Goal: Communication & Community: Answer question/provide support

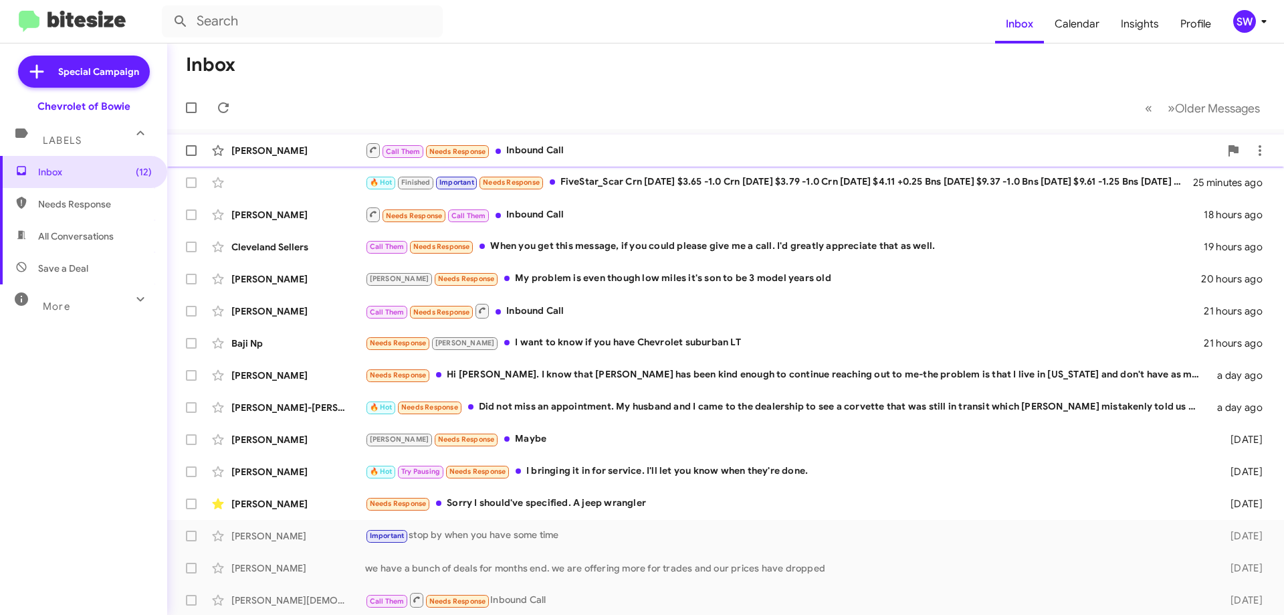
drag, startPoint x: 542, startPoint y: 147, endPoint x: 623, endPoint y: 140, distance: 80.6
click at [543, 148] on div "Call Them Needs Response Inbound Call" at bounding box center [792, 150] width 855 height 17
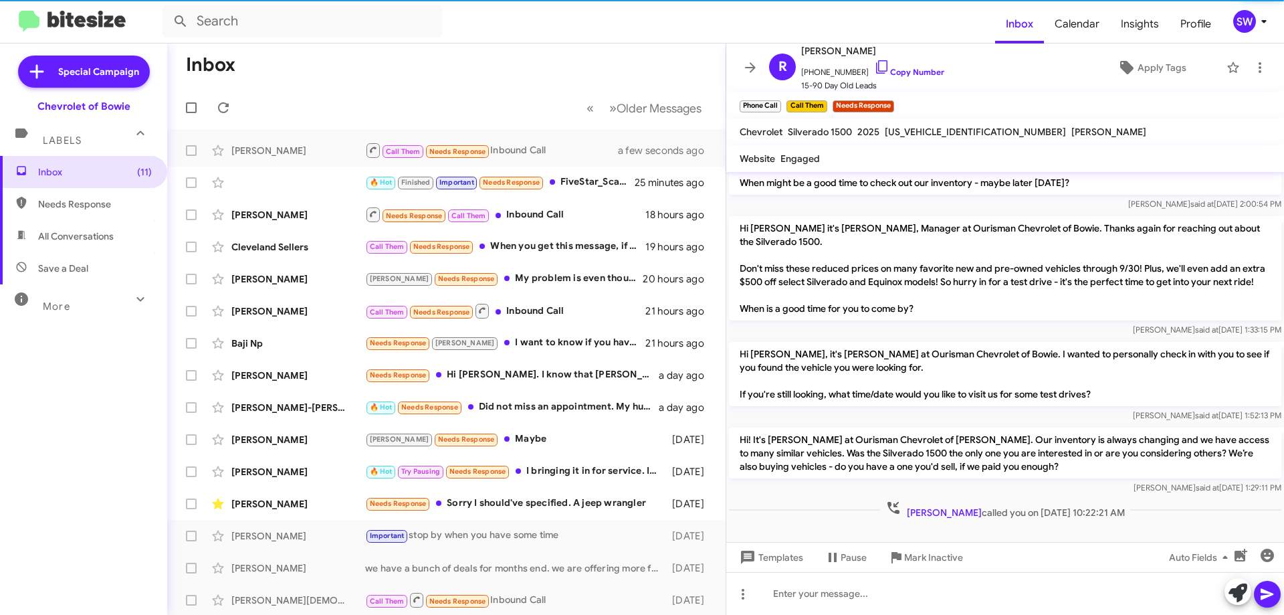
scroll to position [157, 0]
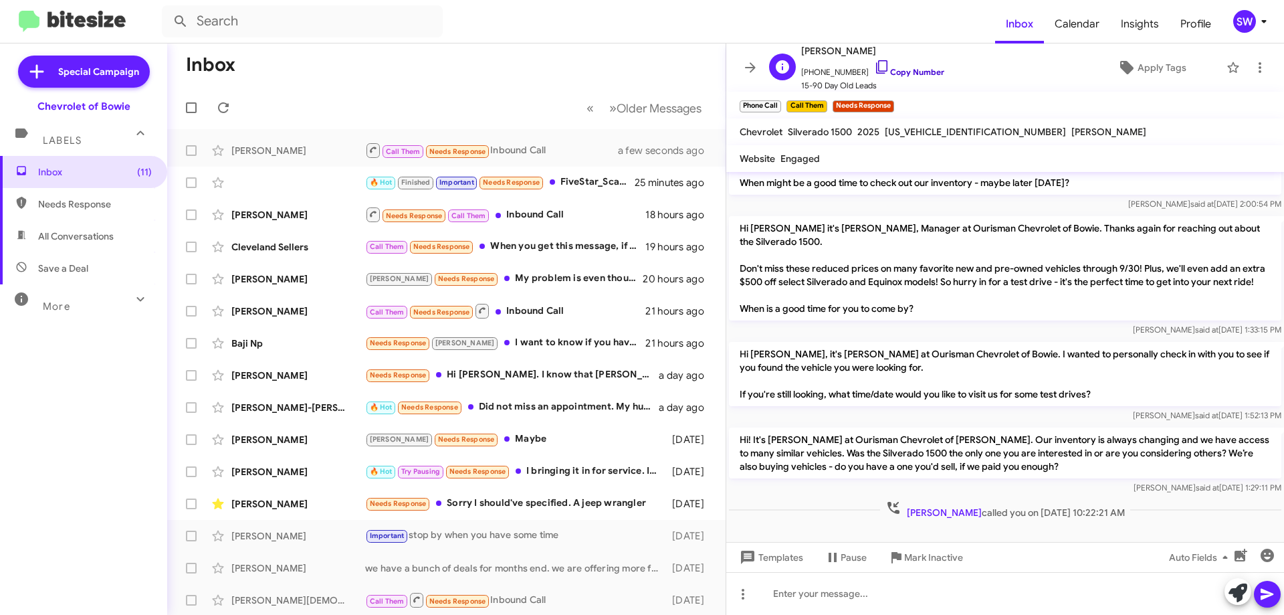
drag, startPoint x: 871, startPoint y: 62, endPoint x: 921, endPoint y: 71, distance: 50.9
click at [874, 64] on icon at bounding box center [882, 67] width 16 height 16
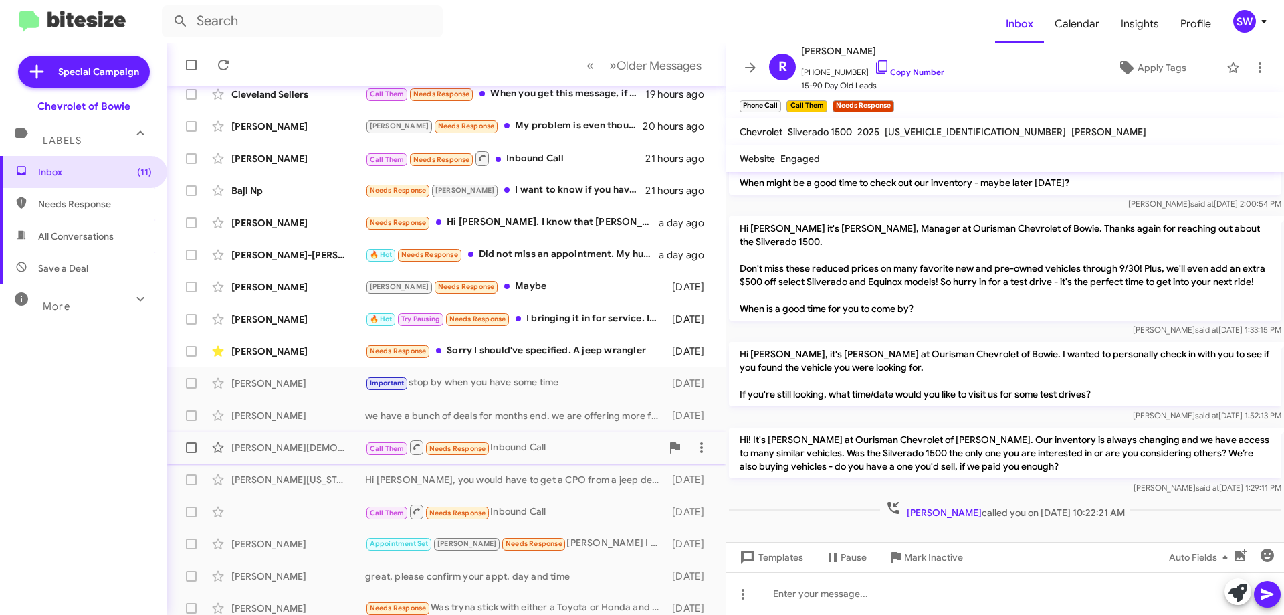
scroll to position [162, 0]
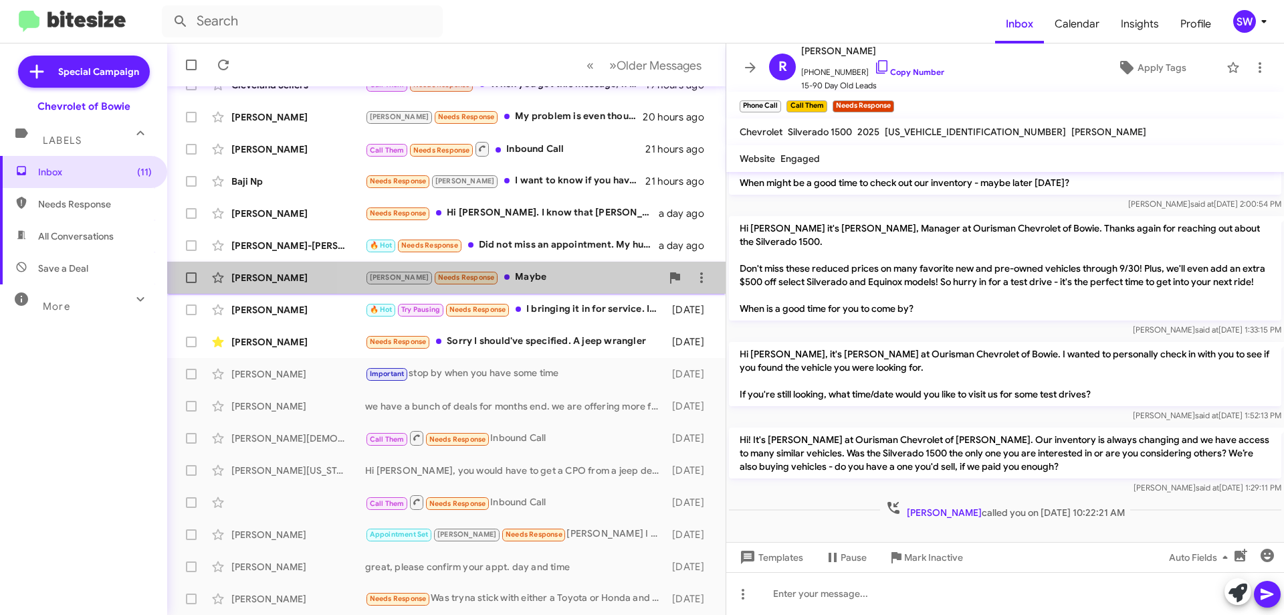
drag, startPoint x: 551, startPoint y: 272, endPoint x: 696, endPoint y: 293, distance: 146.7
click at [551, 272] on div "[PERSON_NAME] Needs Response Maybe" at bounding box center [513, 277] width 296 height 15
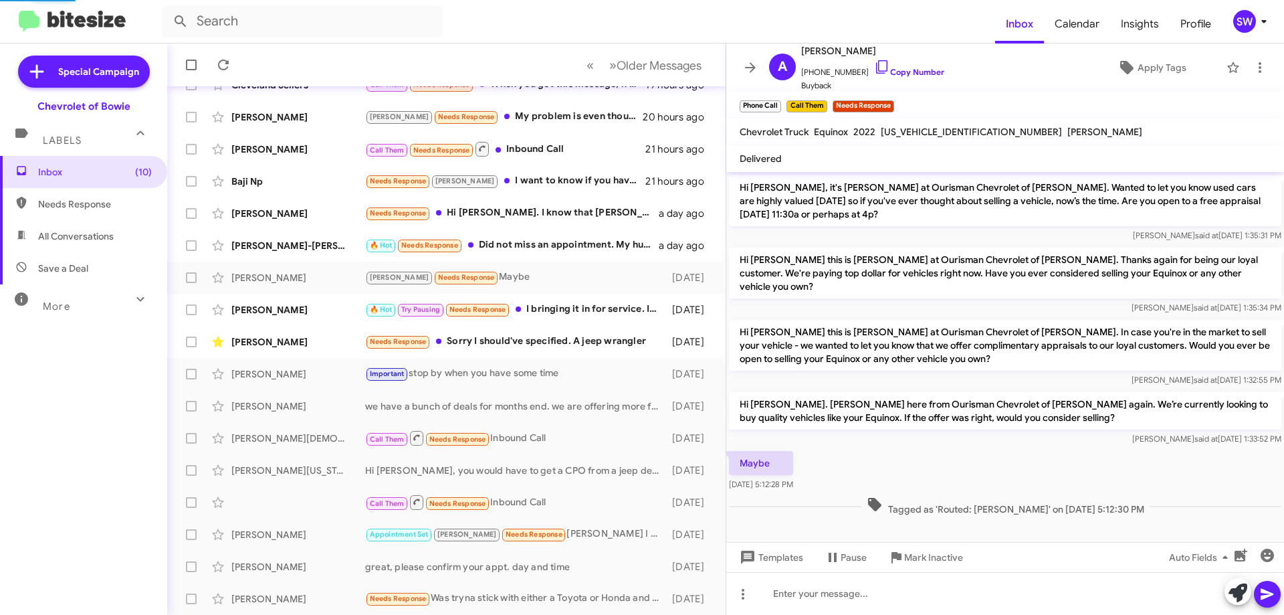
scroll to position [72, 0]
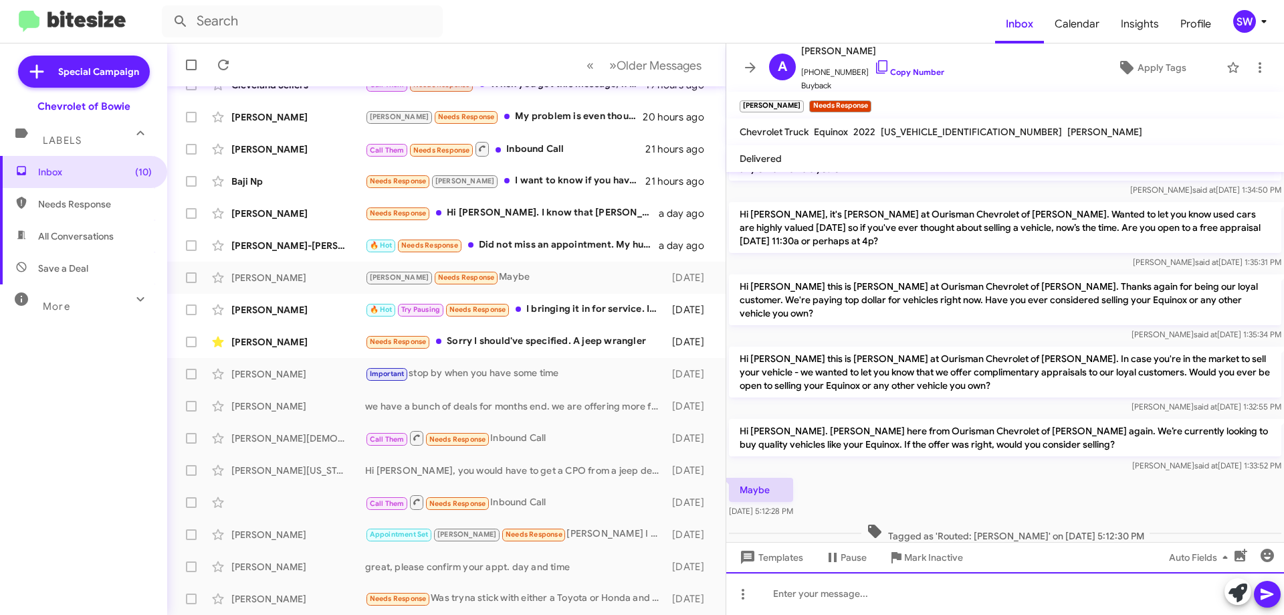
drag, startPoint x: 789, startPoint y: 597, endPoint x: 782, endPoint y: 604, distance: 9.9
click at [787, 597] on div at bounding box center [1005, 593] width 558 height 43
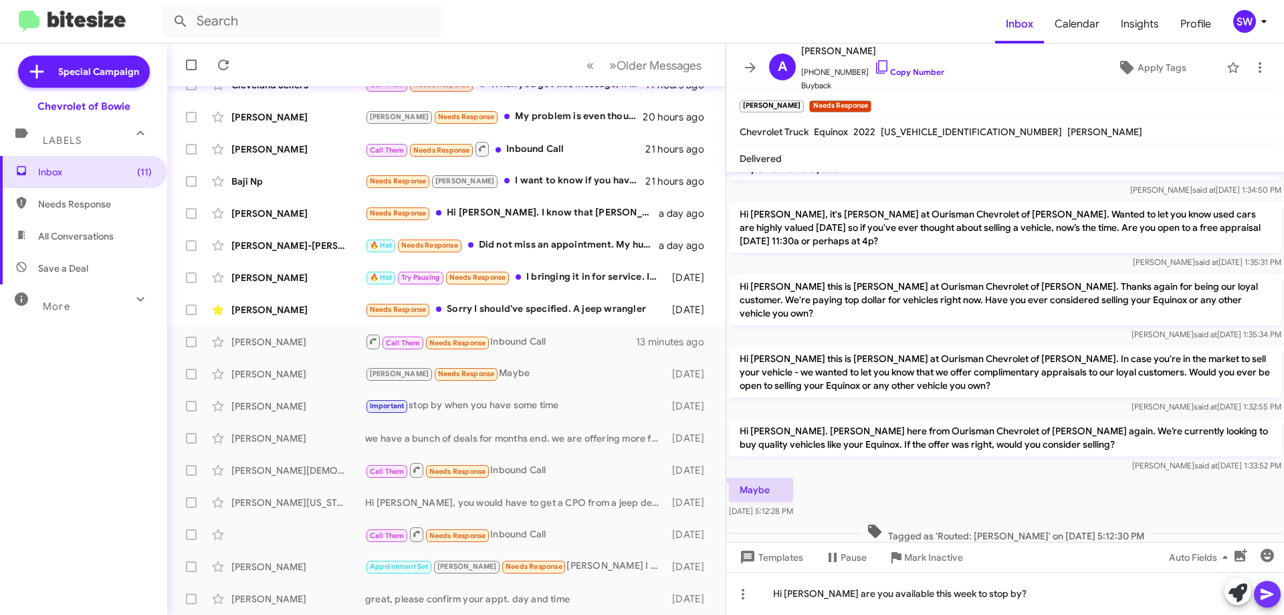
drag, startPoint x: 1268, startPoint y: 590, endPoint x: 1260, endPoint y: 582, distance: 11.4
click at [1267, 590] on icon at bounding box center [1268, 594] width 16 height 16
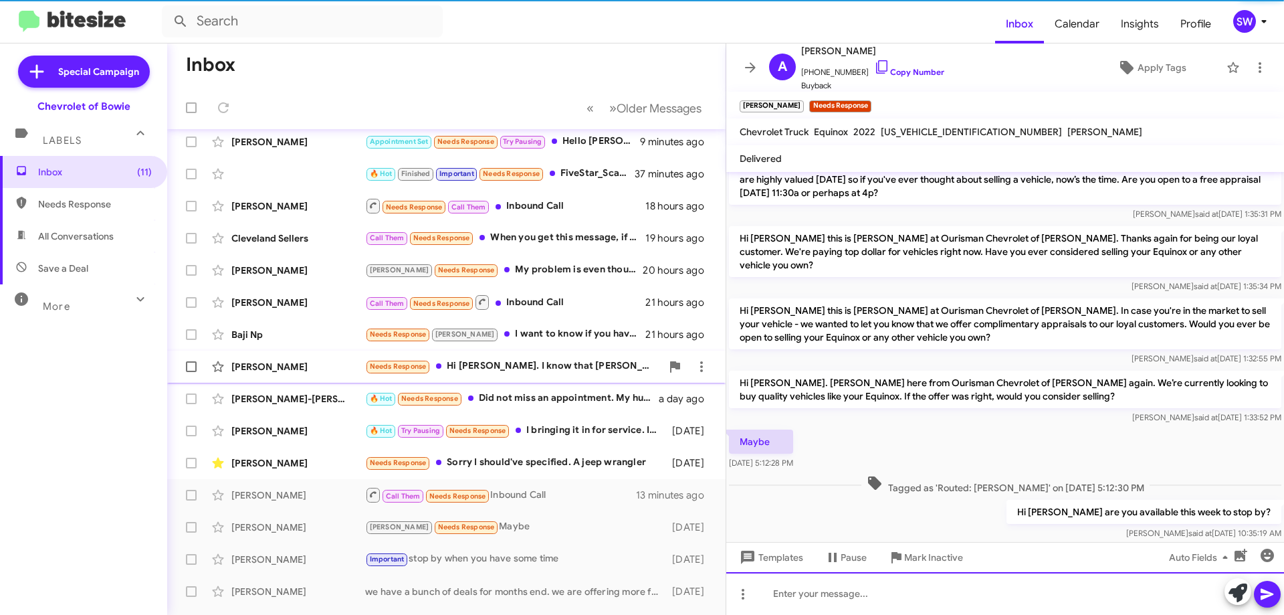
scroll to position [120, 0]
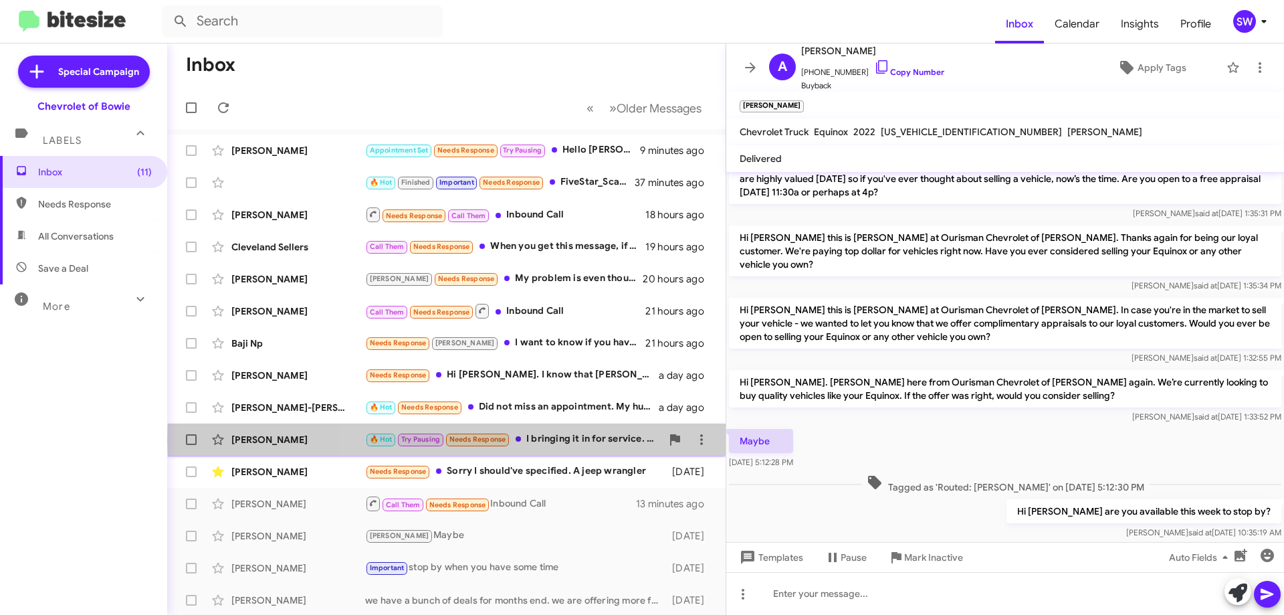
click at [546, 440] on div "🔥 Hot Try Pausing Needs Response I bringing it in for service. I'll let you kno…" at bounding box center [513, 438] width 296 height 15
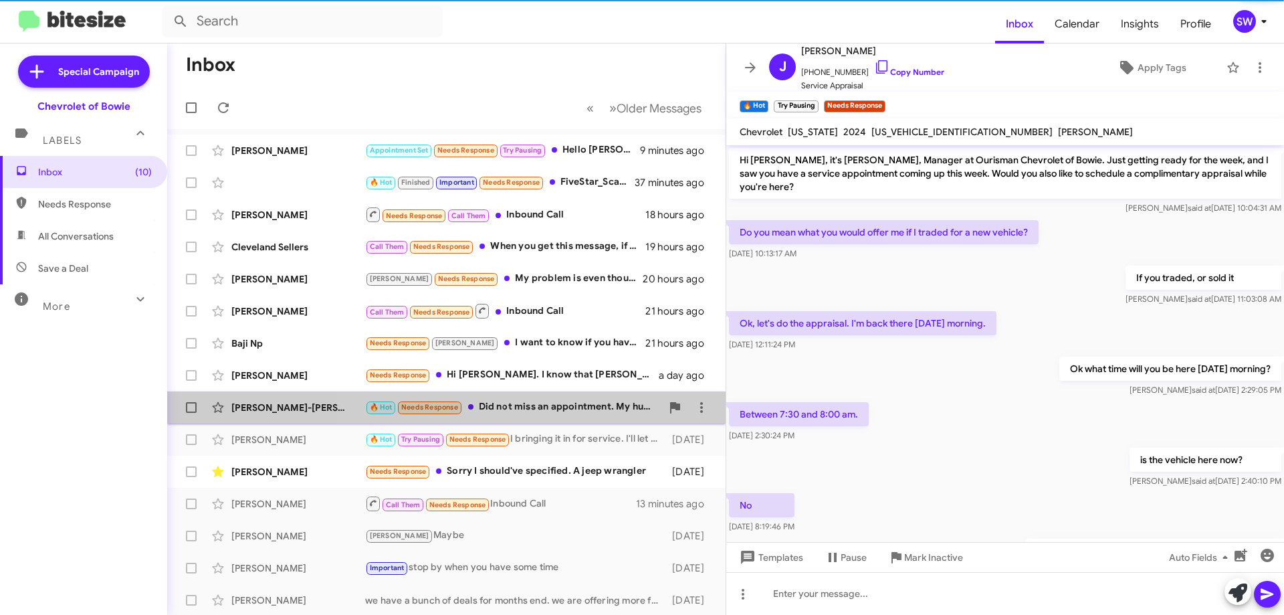
click at [534, 406] on div "🔥 Hot Needs Response Did not miss an appointment. My husband and I came to the …" at bounding box center [513, 406] width 296 height 15
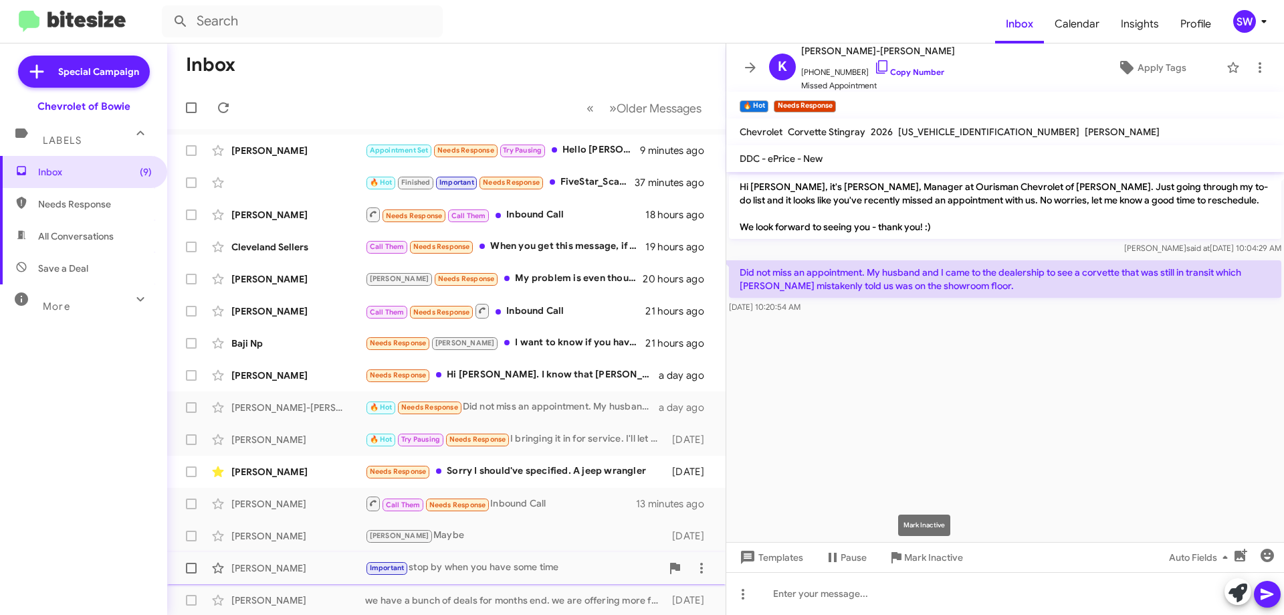
click at [916, 557] on span "Mark Inactive" at bounding box center [933, 557] width 59 height 24
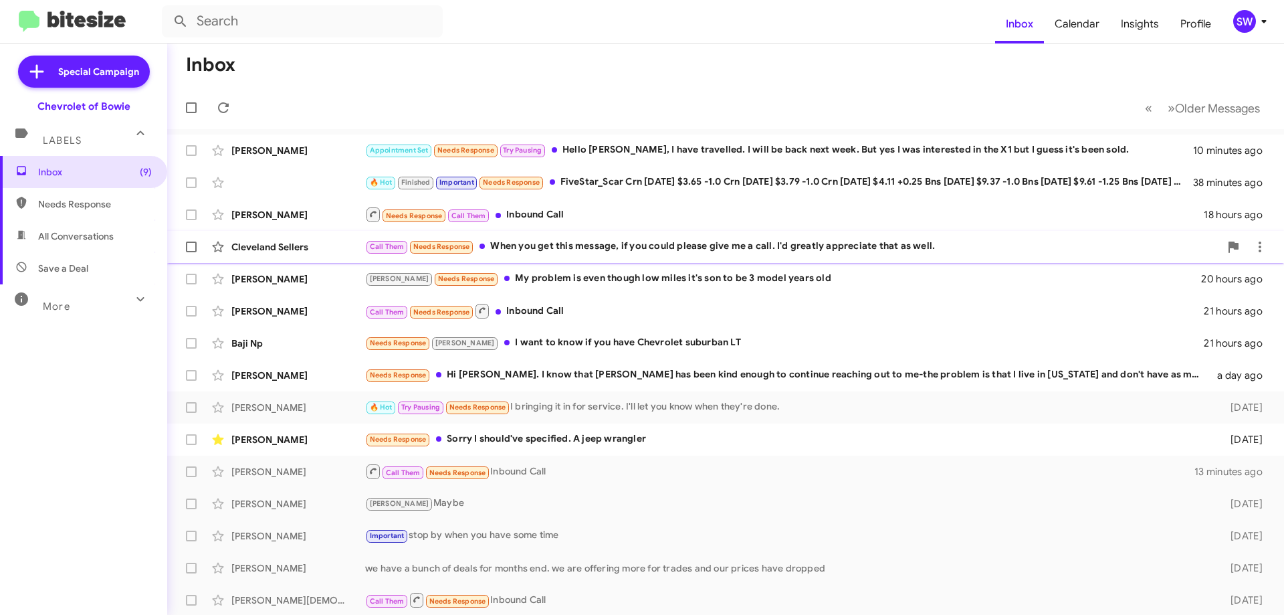
drag, startPoint x: 549, startPoint y: 242, endPoint x: 647, endPoint y: 257, distance: 99.4
click at [549, 243] on div "Call Them Needs Response When you get this message, if you could please give me…" at bounding box center [792, 246] width 855 height 15
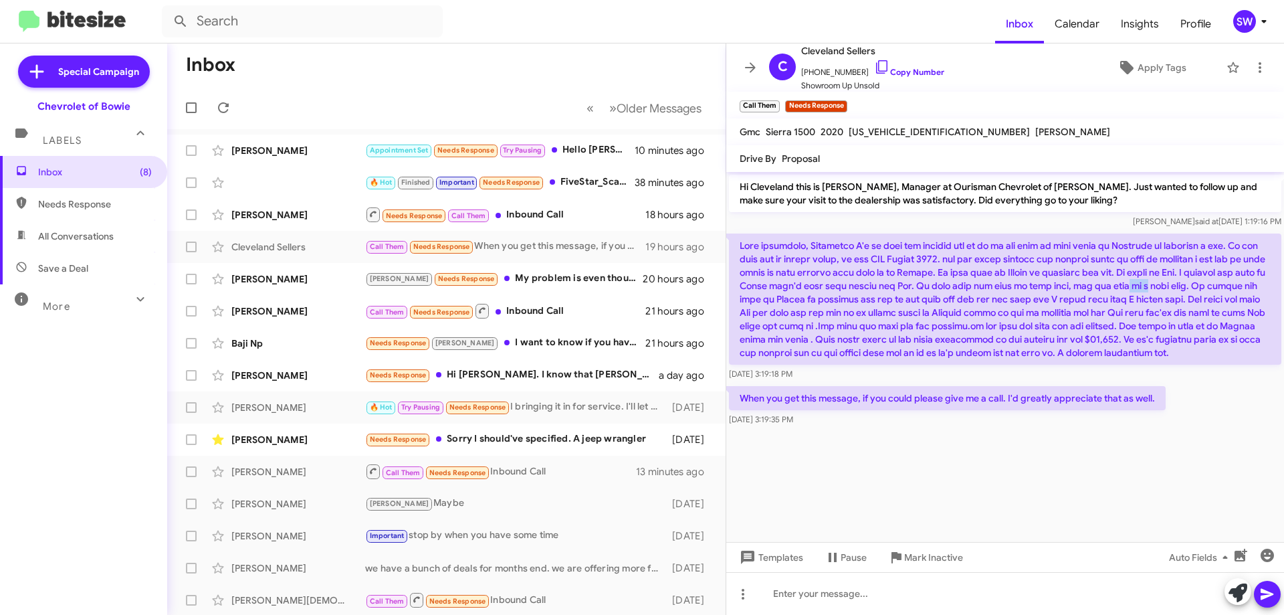
drag, startPoint x: 1245, startPoint y: 288, endPoint x: 1261, endPoint y: 289, distance: 16.1
click at [1260, 288] on p at bounding box center [1005, 298] width 552 height 131
drag, startPoint x: 908, startPoint y: 314, endPoint x: 814, endPoint y: 315, distance: 93.7
click at [907, 314] on p at bounding box center [1005, 298] width 552 height 131
click at [1225, 68] on icon at bounding box center [1233, 68] width 16 height 16
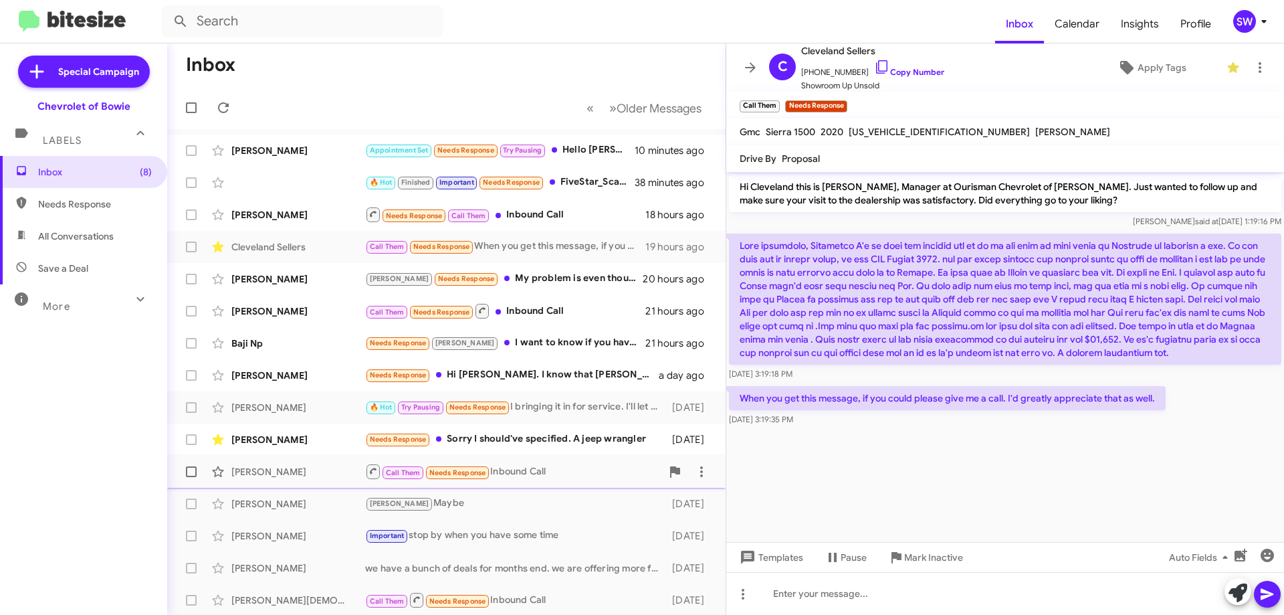
click at [542, 472] on div "Call Them Needs Response Inbound Call" at bounding box center [513, 471] width 296 height 17
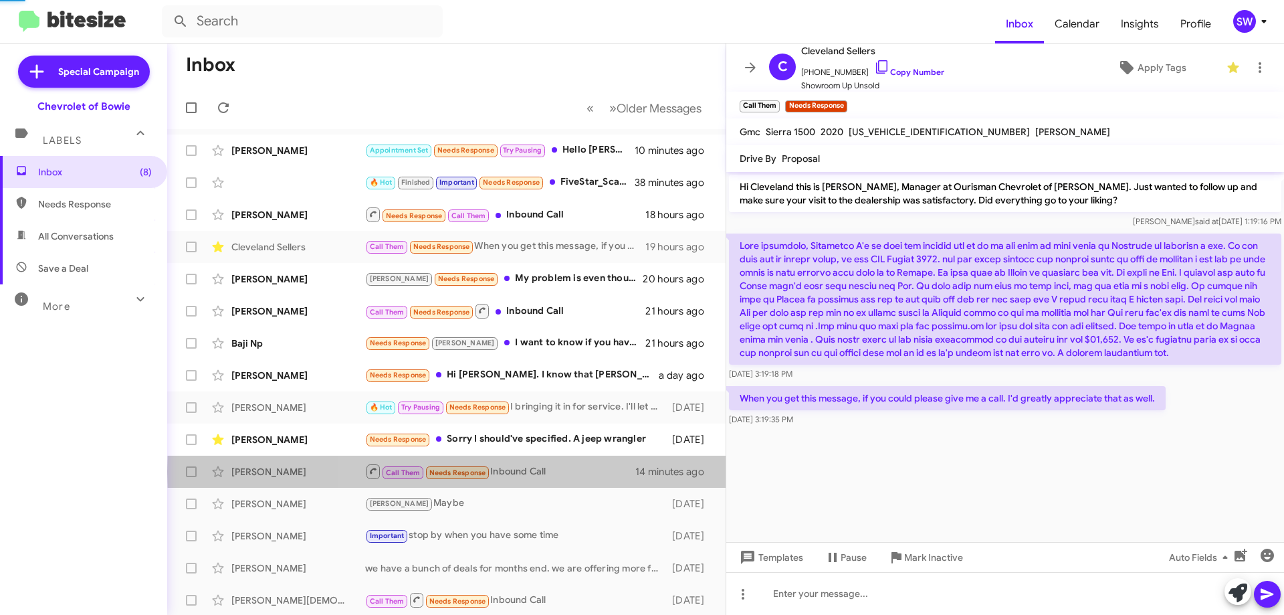
scroll to position [157, 0]
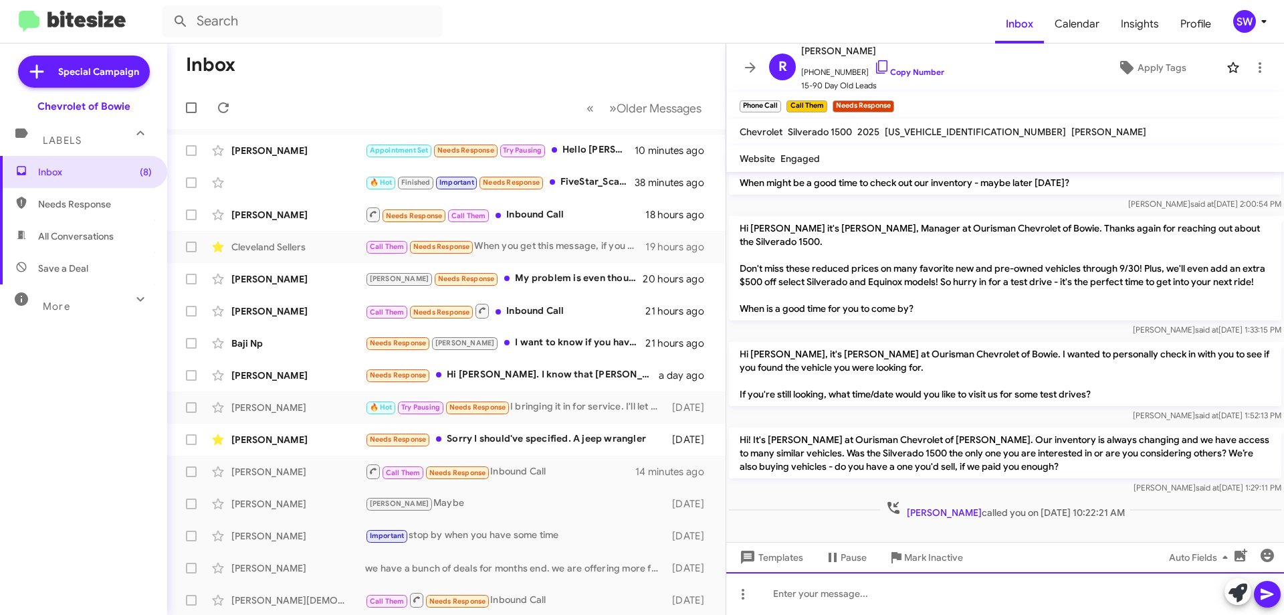
click at [894, 586] on div at bounding box center [1005, 593] width 558 height 43
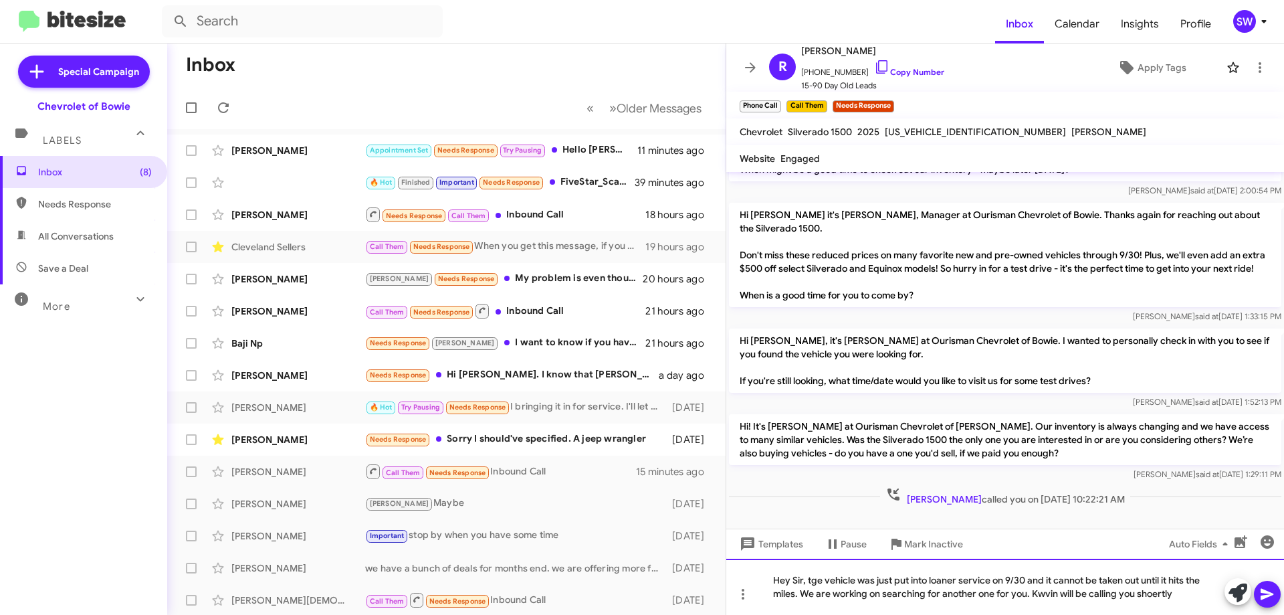
drag, startPoint x: 821, startPoint y: 569, endPoint x: 819, endPoint y: 579, distance: 11.0
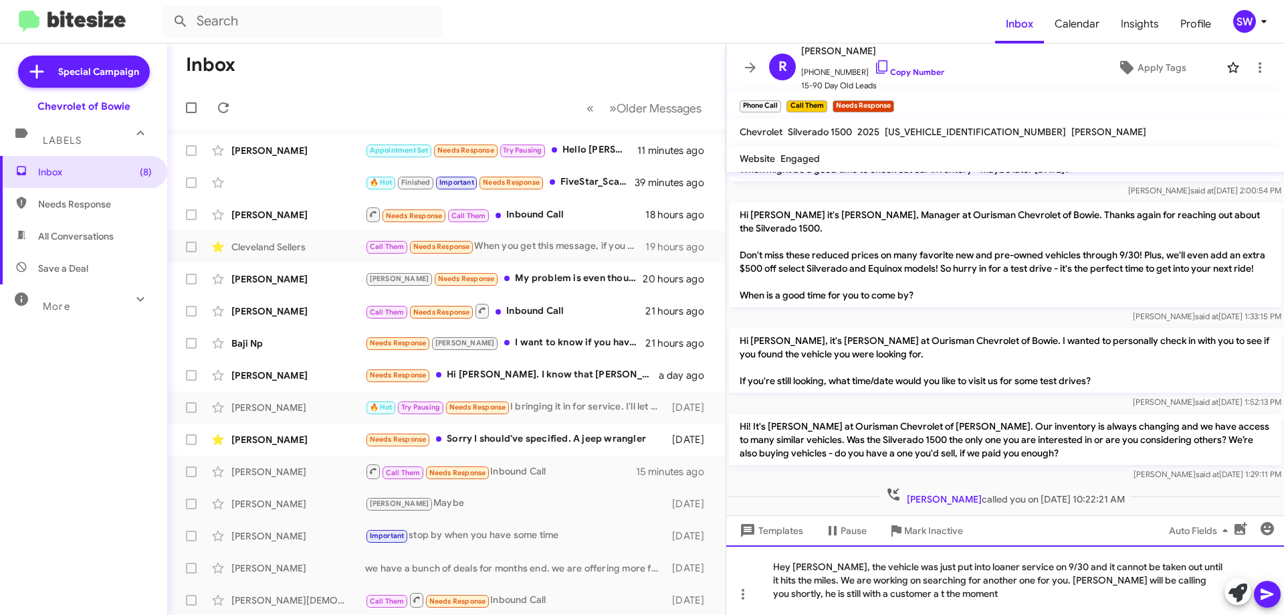
drag, startPoint x: 849, startPoint y: 589, endPoint x: 862, endPoint y: 606, distance: 20.6
click at [851, 593] on div "Hey [PERSON_NAME], the vehicle was just put into loaner service on 9/30 and it …" at bounding box center [1005, 580] width 558 height 70
drag, startPoint x: 1266, startPoint y: 593, endPoint x: 1272, endPoint y: 590, distance: 6.9
click at [1270, 591] on icon at bounding box center [1268, 594] width 16 height 16
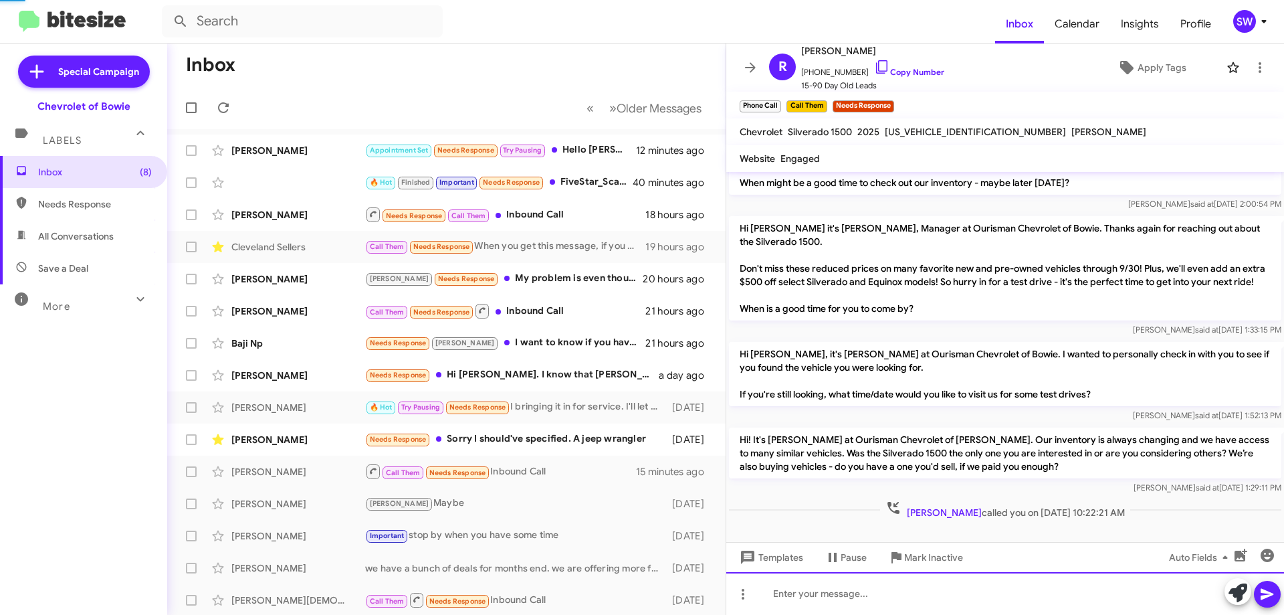
scroll to position [0, 0]
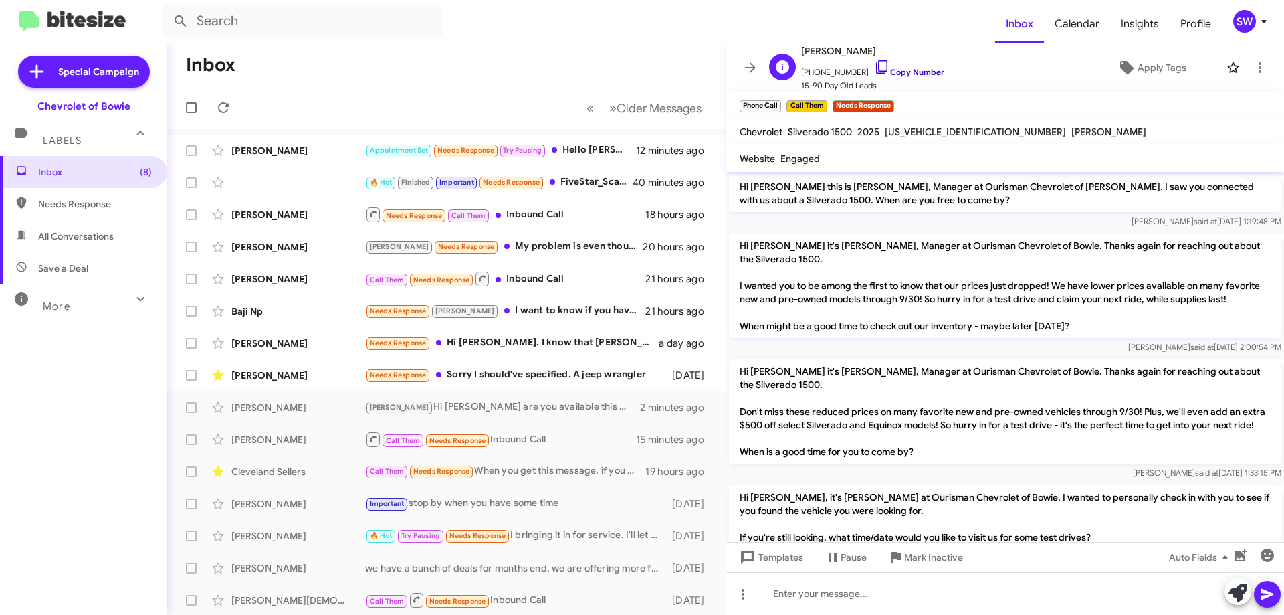
click at [874, 68] on icon at bounding box center [882, 67] width 16 height 16
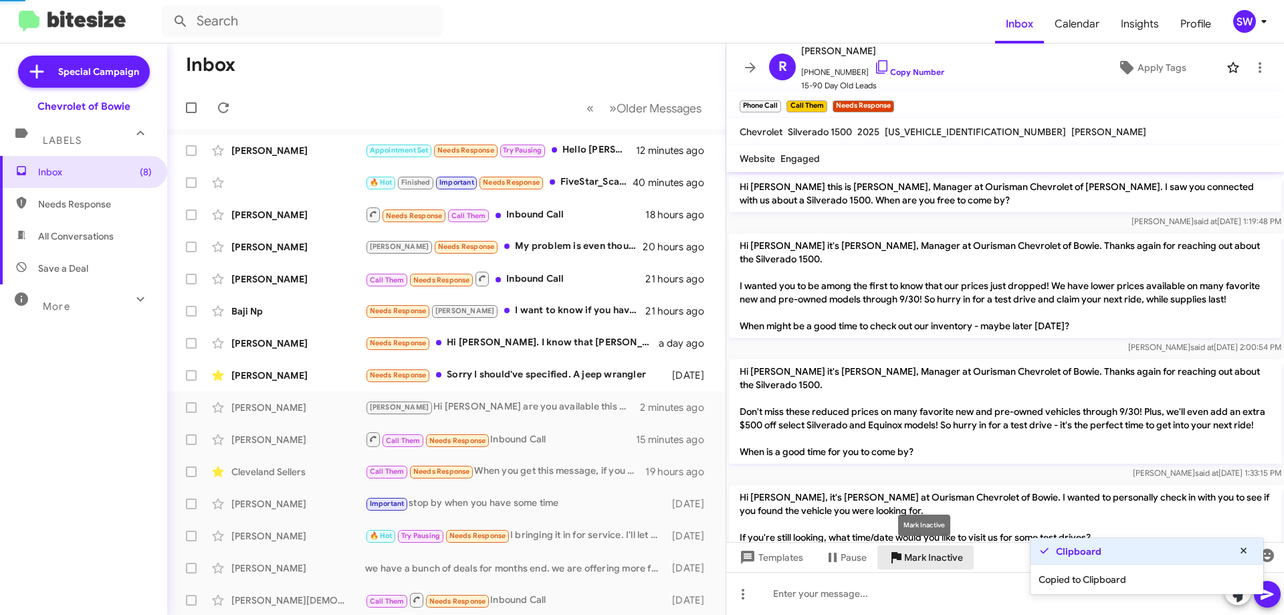
drag, startPoint x: 921, startPoint y: 559, endPoint x: 1097, endPoint y: 504, distance: 184.5
click at [926, 557] on span "Mark Inactive" at bounding box center [933, 557] width 59 height 24
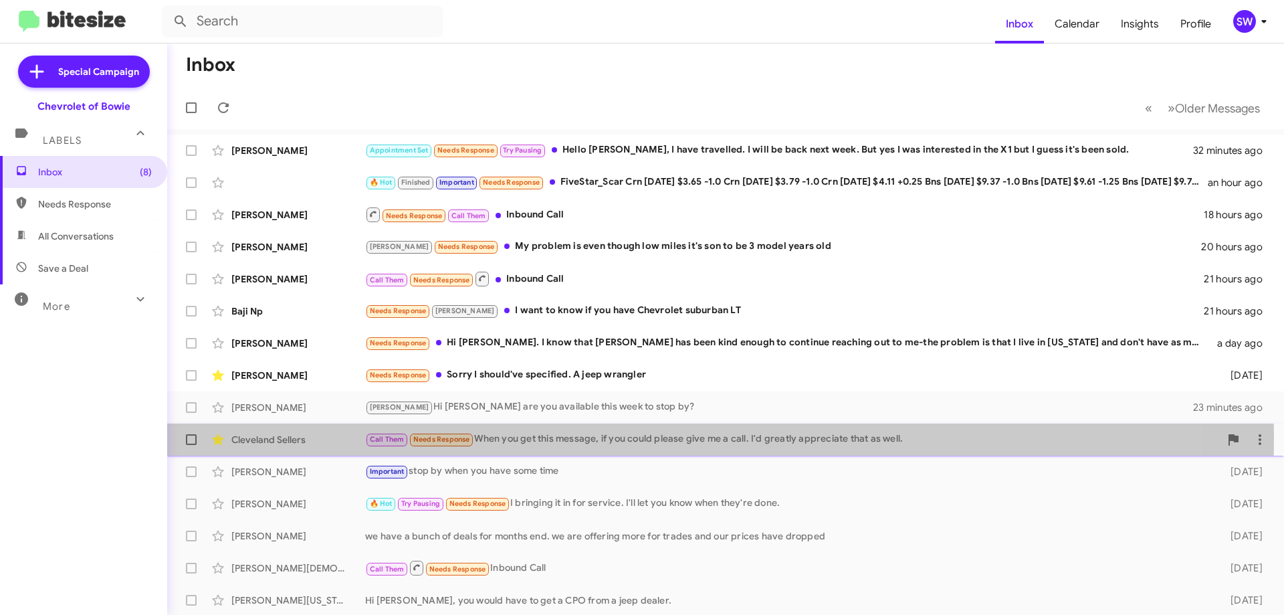
click at [559, 437] on div "Call Them Needs Response When you get this message, if you could please give me…" at bounding box center [792, 438] width 855 height 15
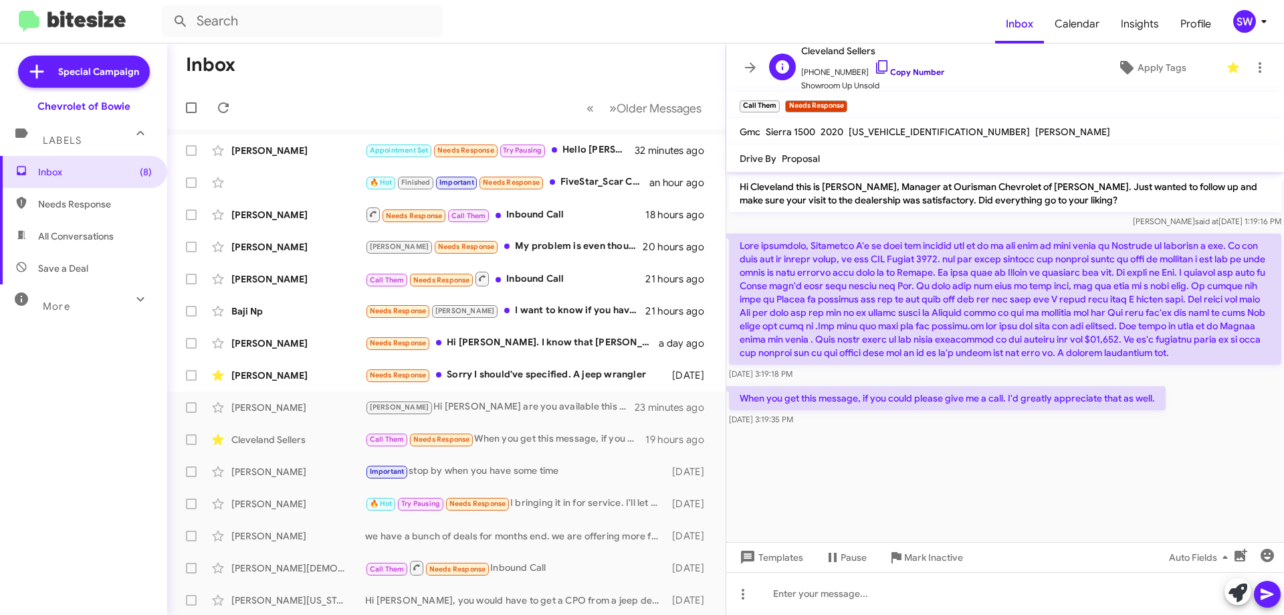
click at [876, 64] on icon at bounding box center [881, 66] width 11 height 13
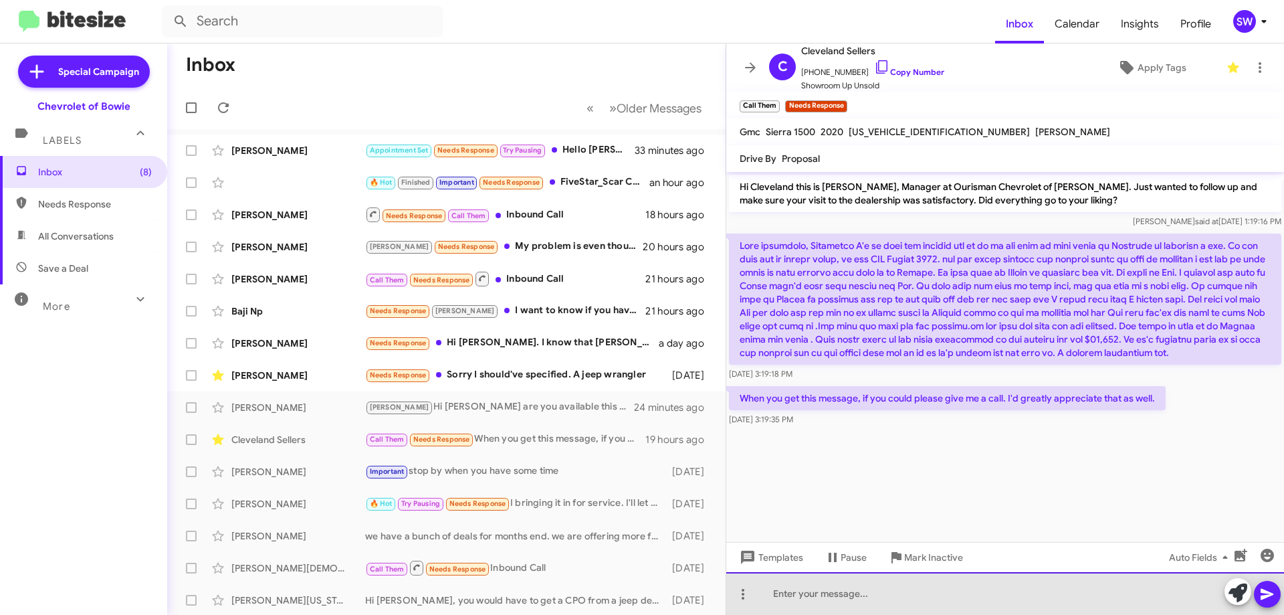
click at [834, 599] on div at bounding box center [1005, 593] width 558 height 43
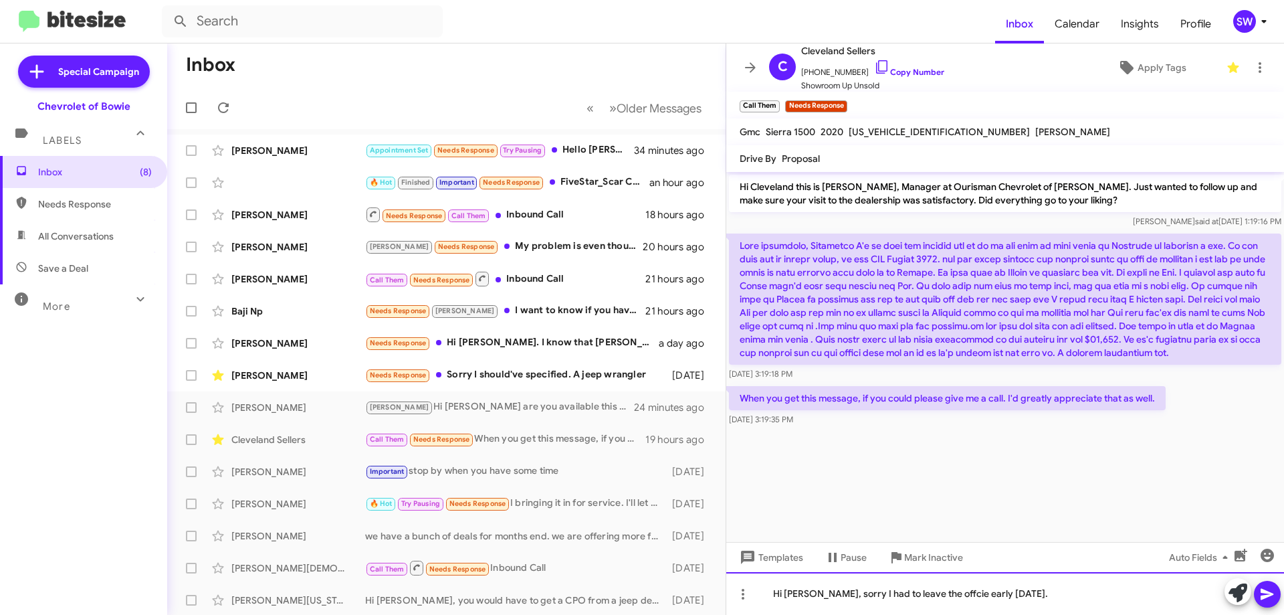
drag, startPoint x: 929, startPoint y: 599, endPoint x: 937, endPoint y: 595, distance: 9.0
click at [1108, 596] on div "Hi [PERSON_NAME], sorry I had to leave the office early [DATE]." at bounding box center [1005, 593] width 558 height 43
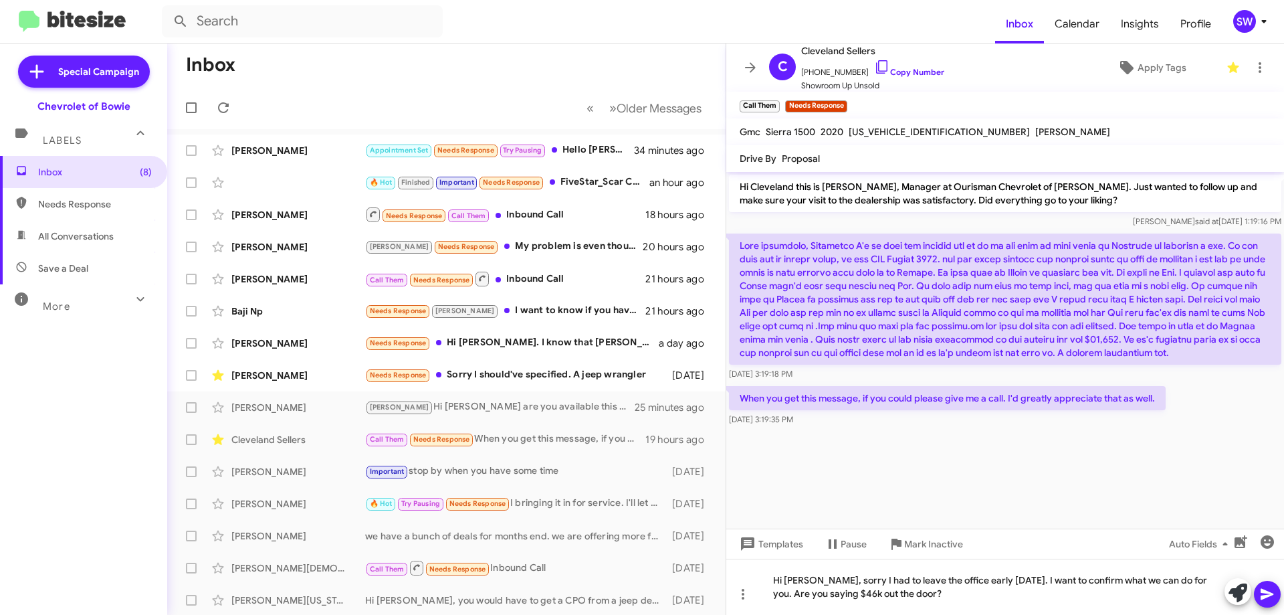
drag, startPoint x: 1269, startPoint y: 597, endPoint x: 1238, endPoint y: 581, distance: 34.7
click at [1268, 596] on icon at bounding box center [1268, 594] width 16 height 16
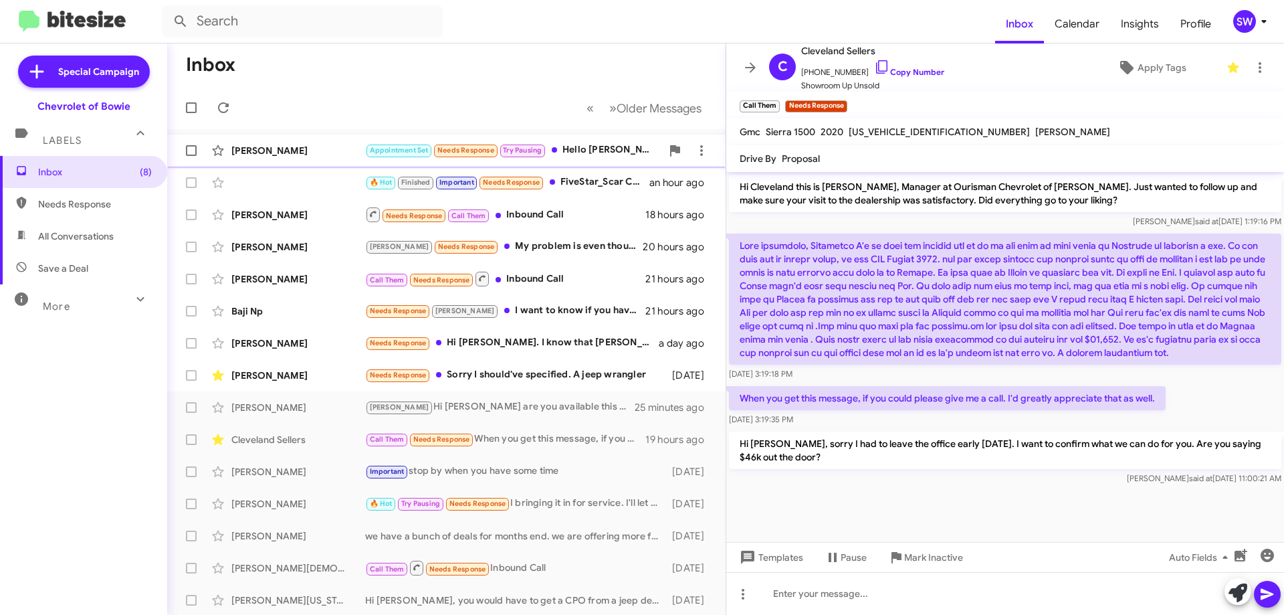
drag, startPoint x: 572, startPoint y: 148, endPoint x: 651, endPoint y: 130, distance: 81.8
click at [573, 147] on div "Appointment Set Needs Response Try Pausing Hello [PERSON_NAME], I have travelle…" at bounding box center [513, 149] width 296 height 15
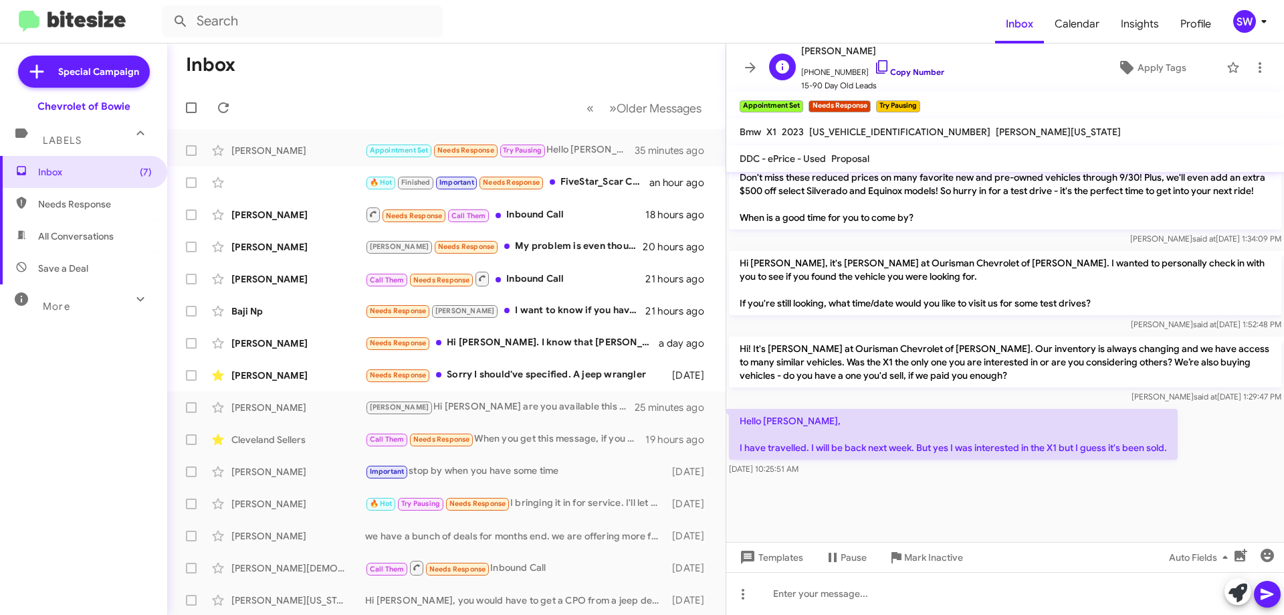
click at [877, 66] on icon at bounding box center [882, 67] width 16 height 16
drag, startPoint x: 924, startPoint y: 556, endPoint x: 954, endPoint y: 548, distance: 30.5
click at [928, 554] on span "Mark Inactive" at bounding box center [933, 557] width 59 height 24
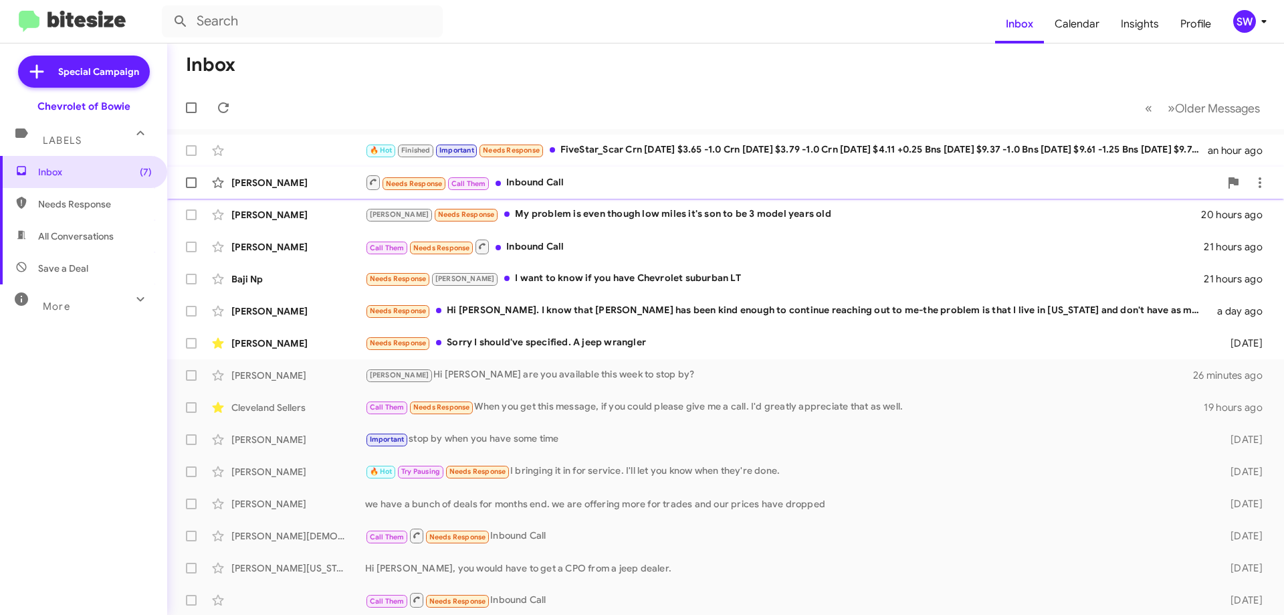
drag, startPoint x: 522, startPoint y: 177, endPoint x: 577, endPoint y: 171, distance: 54.4
click at [522, 178] on div "Needs Response Call Them Inbound Call" at bounding box center [792, 182] width 855 height 17
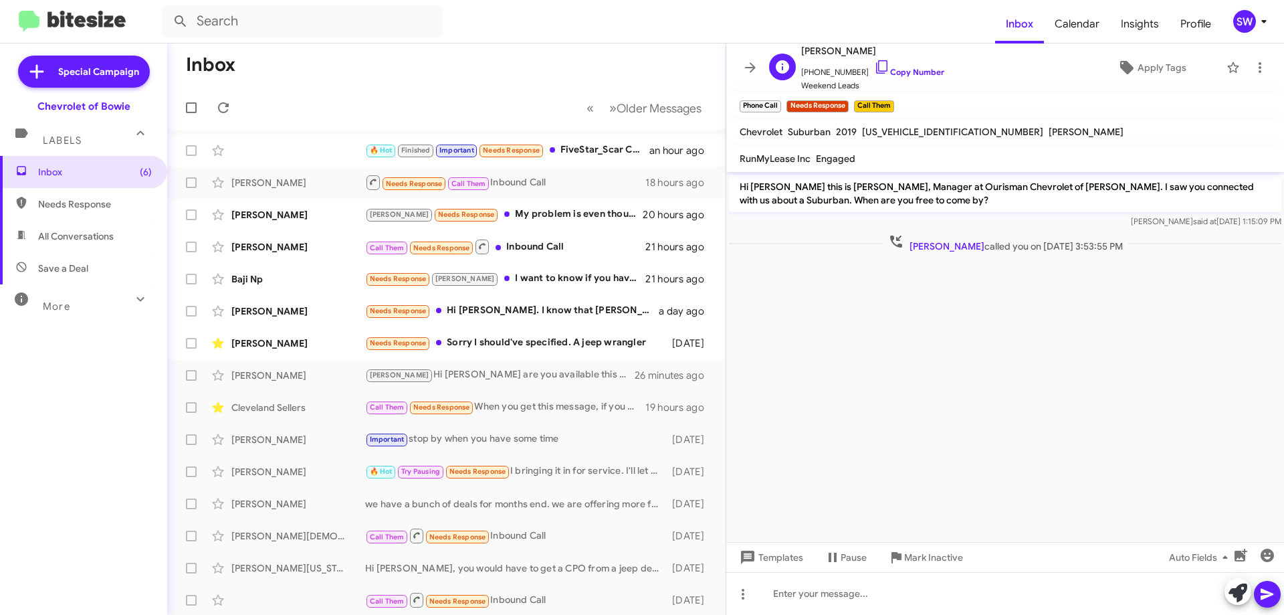
drag, startPoint x: 872, startPoint y: 63, endPoint x: 942, endPoint y: 72, distance: 70.1
click at [874, 64] on icon at bounding box center [882, 67] width 16 height 16
click at [920, 550] on span "Mark Inactive" at bounding box center [933, 557] width 59 height 24
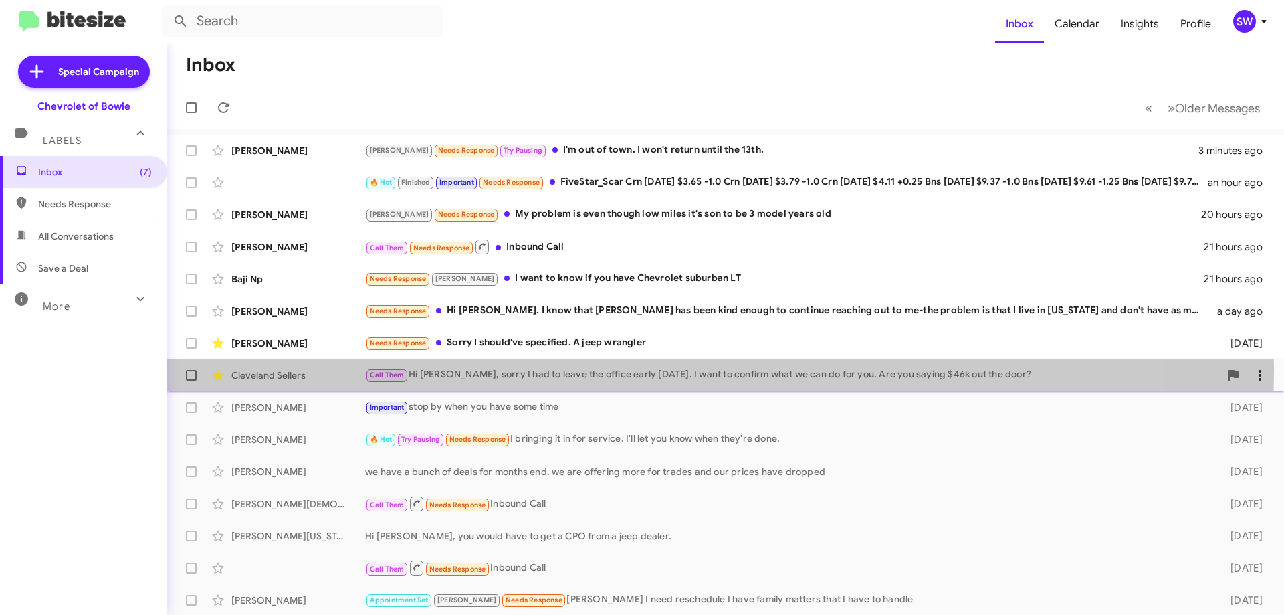
drag, startPoint x: 540, startPoint y: 370, endPoint x: 694, endPoint y: 375, distance: 153.9
click at [550, 370] on div "Call Them Hi [PERSON_NAME], sorry I had to leave the office early [DATE]. I wan…" at bounding box center [792, 374] width 855 height 15
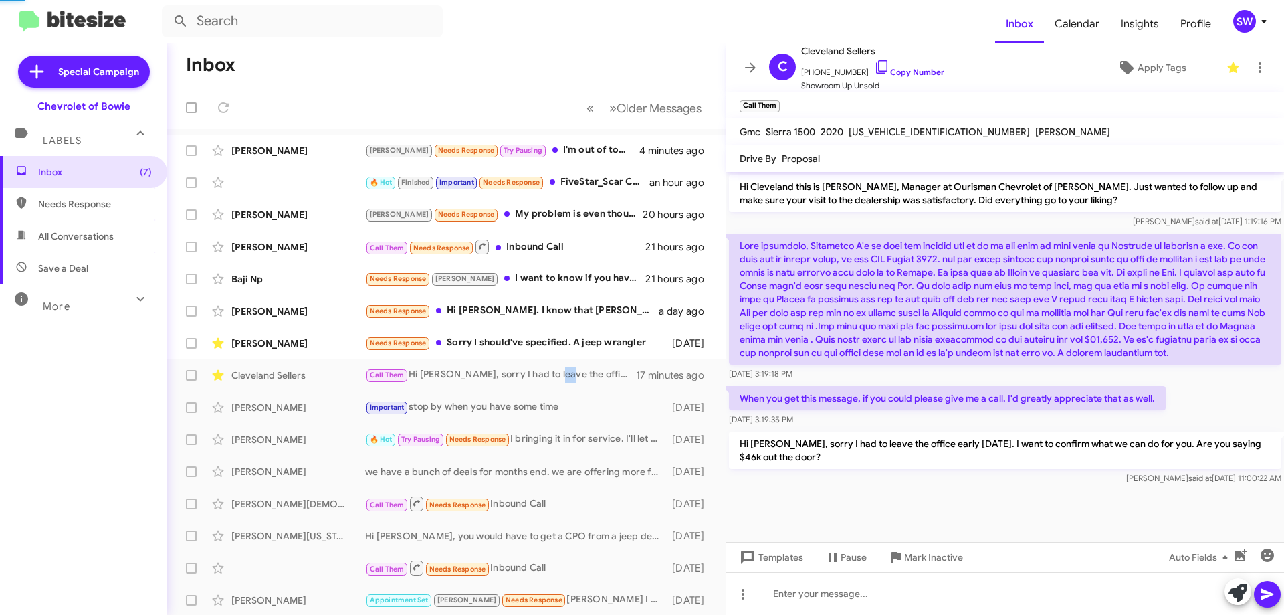
scroll to position [21, 0]
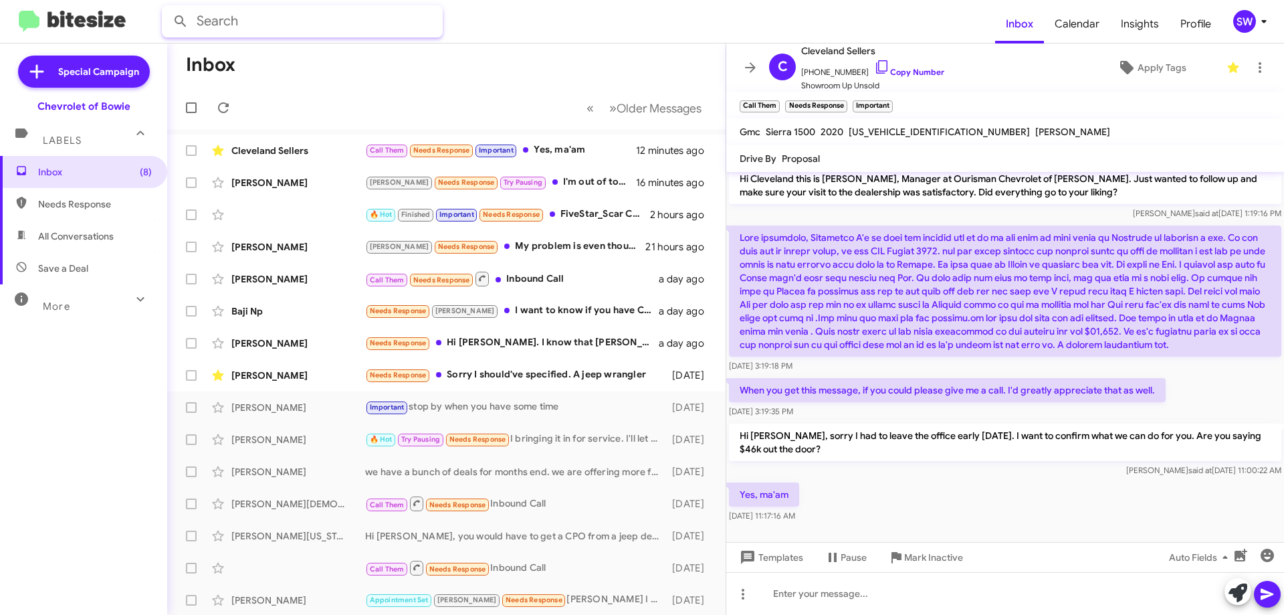
click at [256, 21] on input "text" at bounding box center [302, 21] width 281 height 32
type input "[PERSON_NAME]"
click at [167, 8] on button at bounding box center [180, 21] width 27 height 27
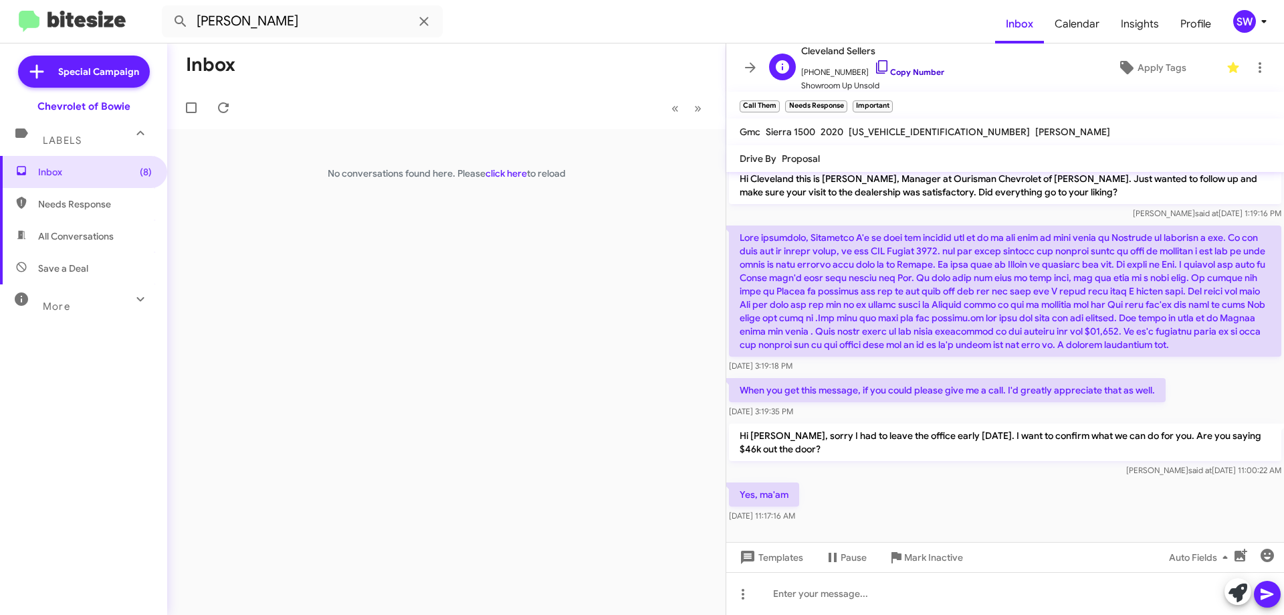
drag, startPoint x: 867, startPoint y: 67, endPoint x: 927, endPoint y: 67, distance: 60.2
click at [874, 66] on icon at bounding box center [882, 67] width 16 height 16
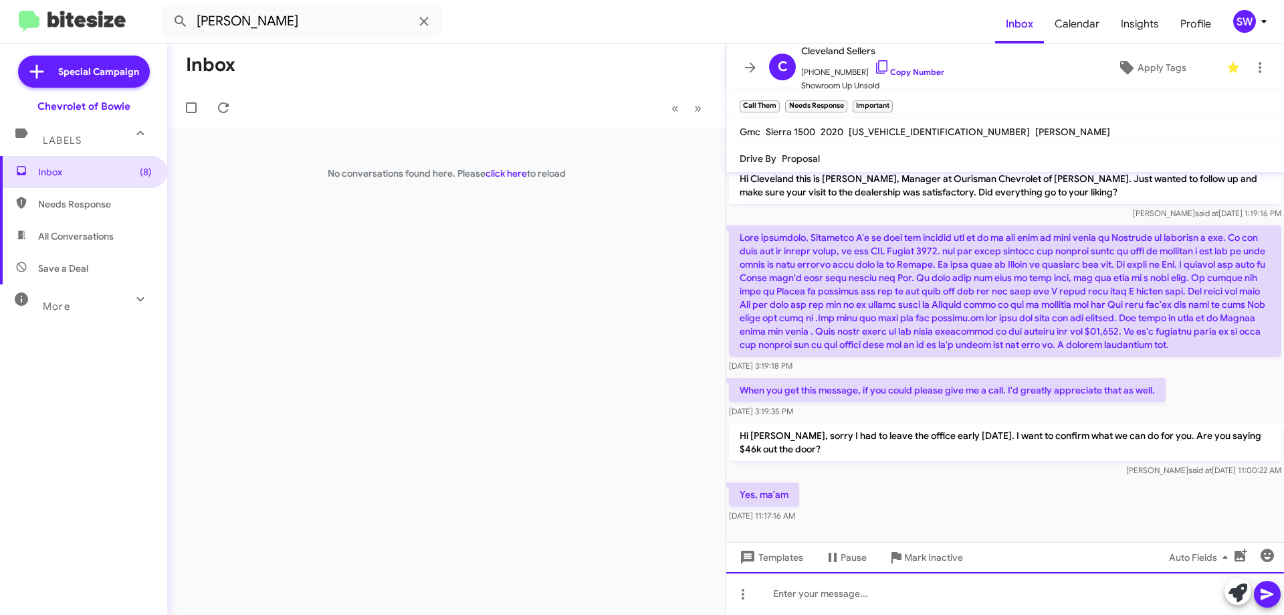
click at [796, 589] on div at bounding box center [1005, 593] width 558 height 43
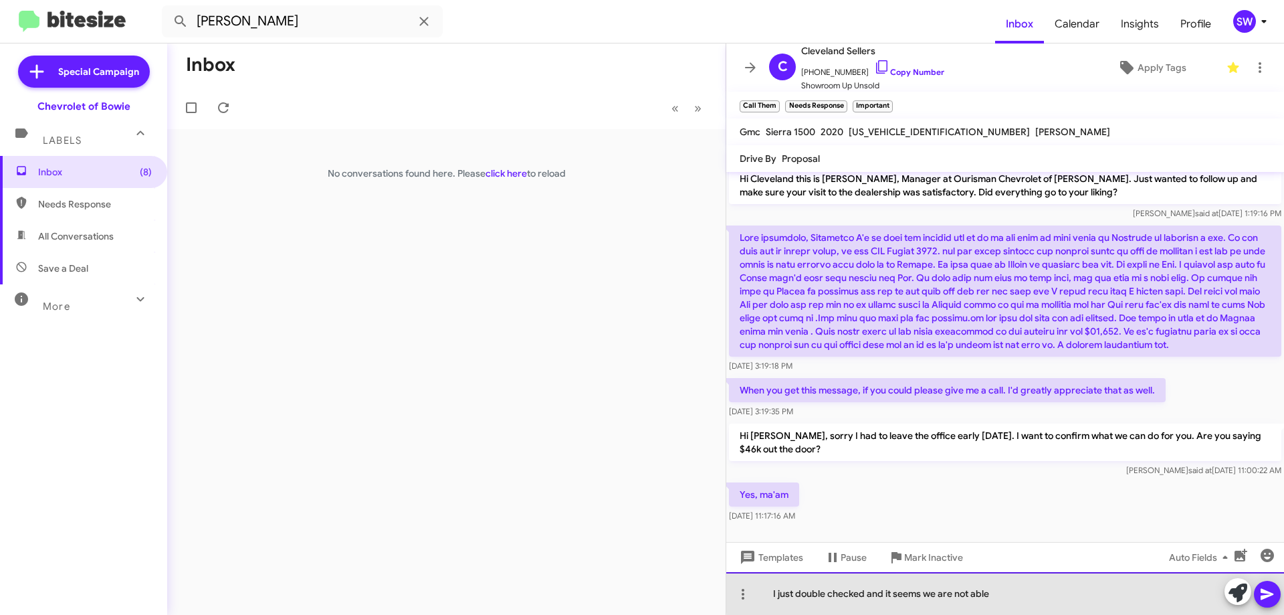
click at [1014, 593] on div "I just double checked and it seems we are not able" at bounding box center [1005, 593] width 558 height 43
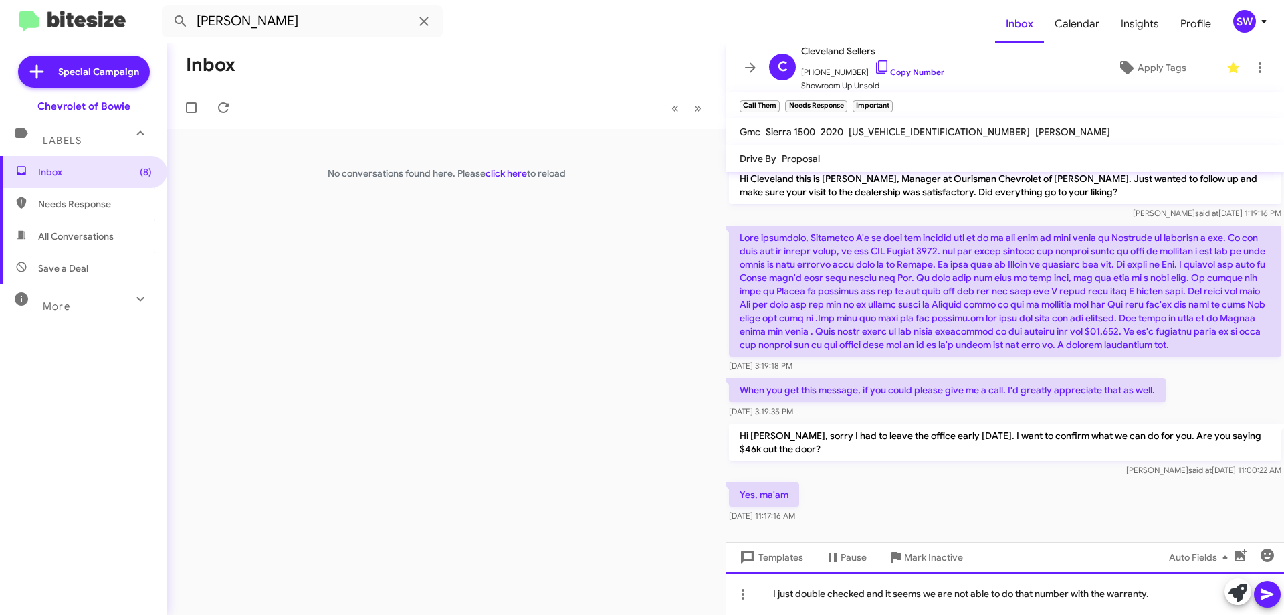
drag, startPoint x: 920, startPoint y: 598, endPoint x: 989, endPoint y: 585, distance: 70.1
click at [923, 597] on div "I just double checked and it seems we are not able to do that number with the w…" at bounding box center [1005, 593] width 558 height 43
click at [1175, 591] on div "I just double checked and it seems we are not able to do that number with the w…" at bounding box center [1005, 593] width 558 height 43
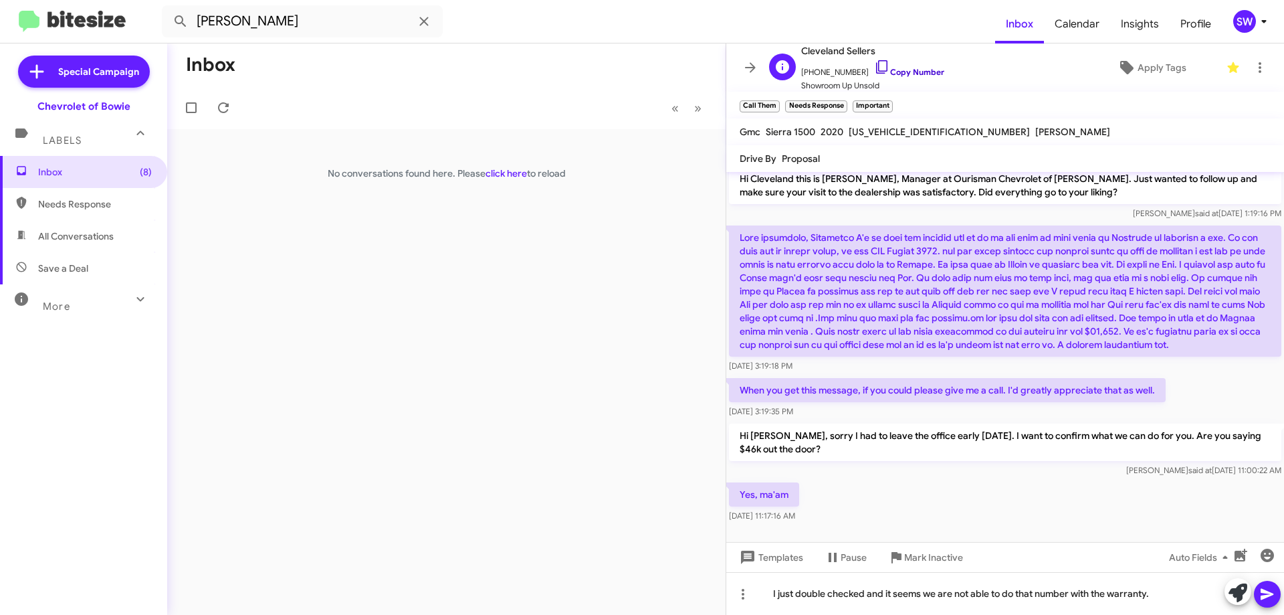
click at [874, 66] on icon at bounding box center [882, 67] width 16 height 16
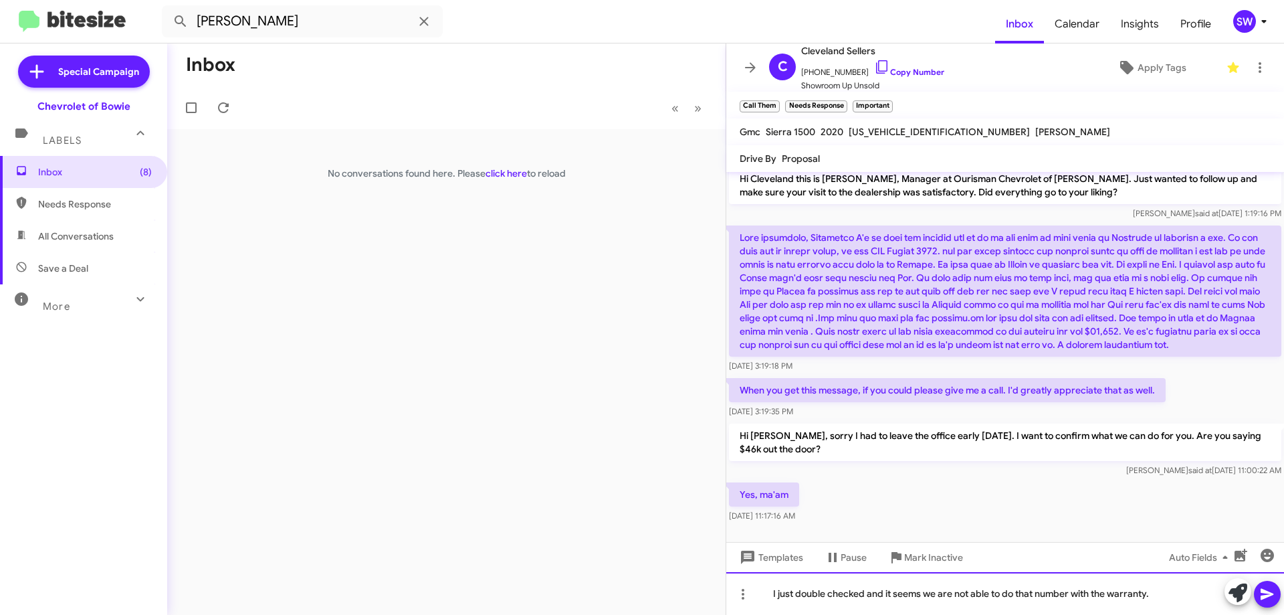
drag, startPoint x: 1161, startPoint y: 592, endPoint x: 1189, endPoint y: 587, distance: 28.5
click at [1163, 591] on div "I just double checked and it seems we are not able to do that number with the w…" at bounding box center [1005, 593] width 558 height 43
drag, startPoint x: 1157, startPoint y: 589, endPoint x: 1181, endPoint y: 601, distance: 26.6
click at [1158, 589] on div "I just double checked and it seems we are not able to do that number with the w…" at bounding box center [1005, 593] width 558 height 43
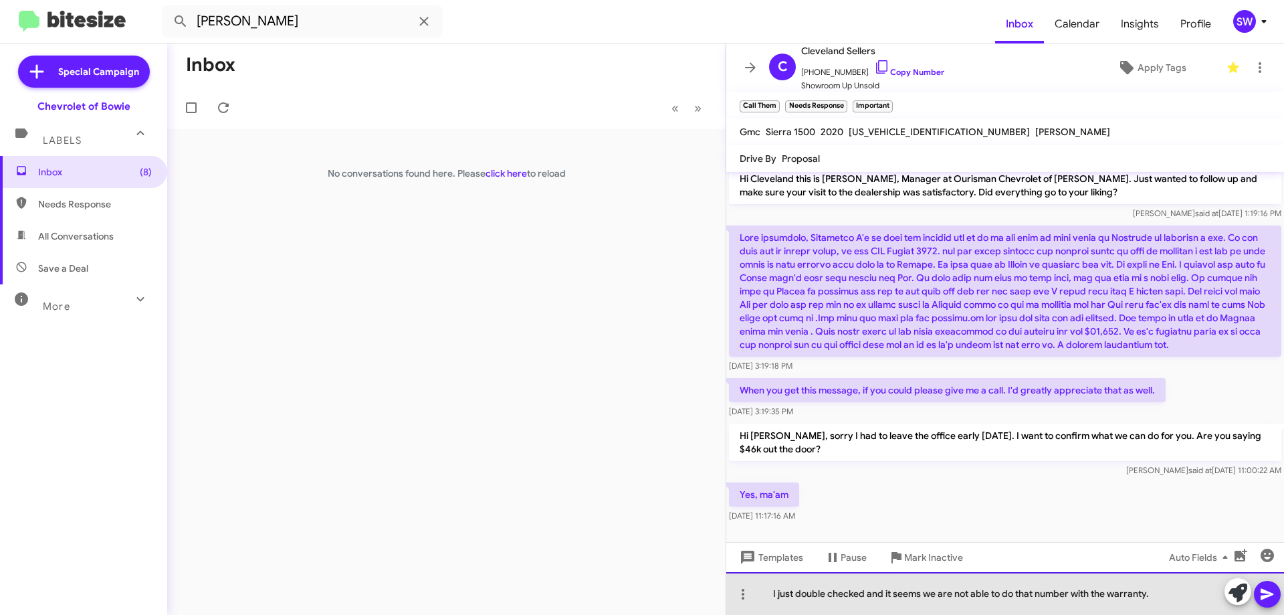
click at [1172, 597] on div "I just double checked and it seems we are not able to do that number with the w…" at bounding box center [1005, 593] width 558 height 43
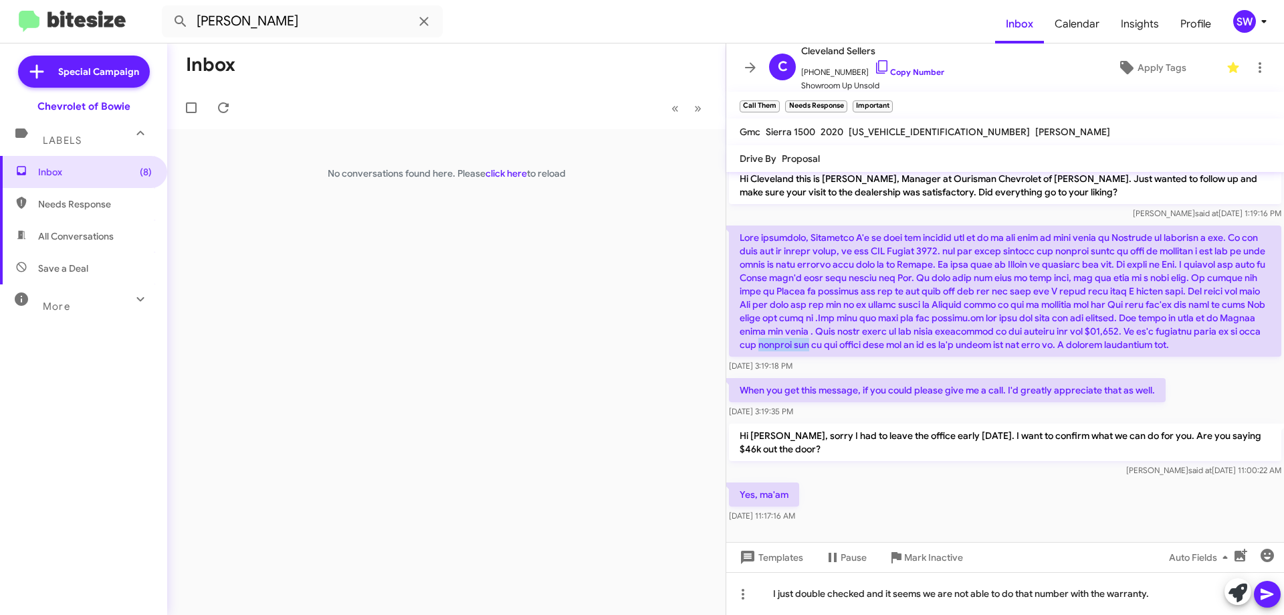
drag, startPoint x: 952, startPoint y: 332, endPoint x: 1000, endPoint y: 332, distance: 48.2
click at [1000, 332] on p at bounding box center [1005, 290] width 552 height 131
click at [1031, 342] on p at bounding box center [1005, 290] width 552 height 131
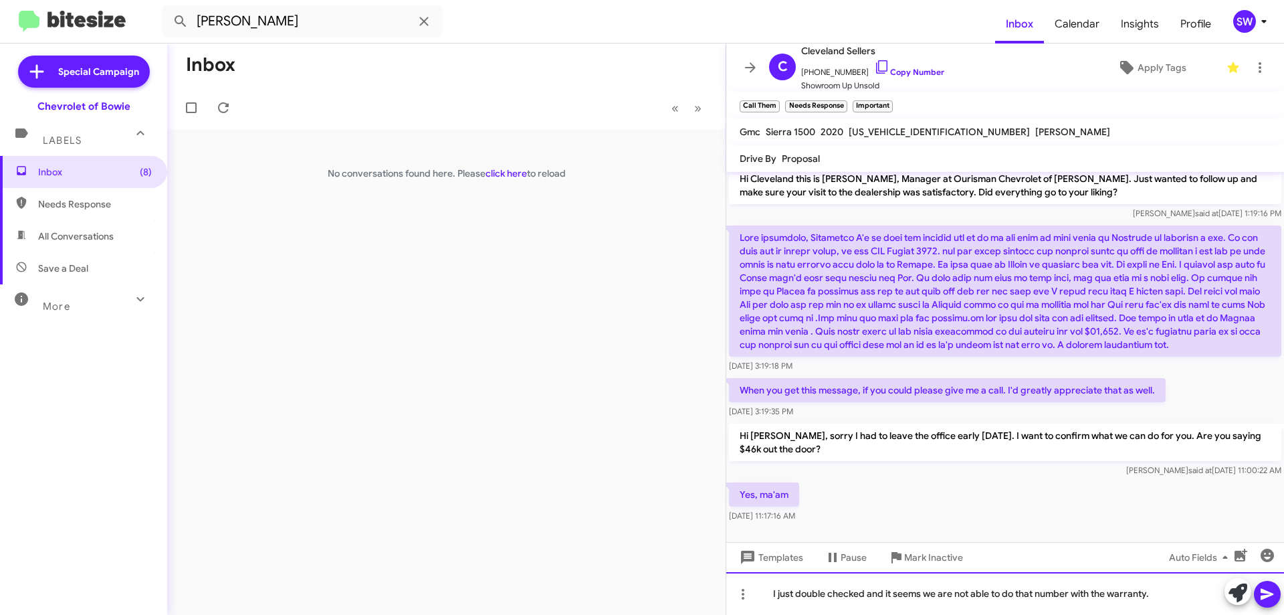
click at [769, 593] on div "I just double checked and it seems we are not able to do that number with the w…" at bounding box center [1005, 593] width 558 height 43
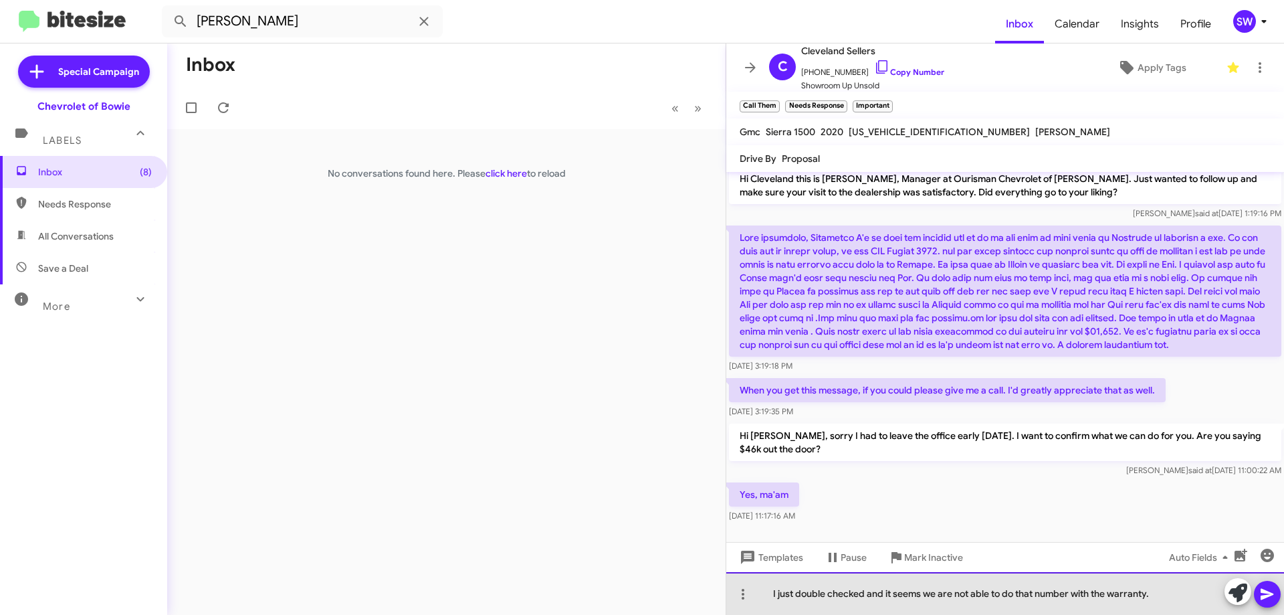
click at [1189, 594] on div "I just double checked and it seems we are not able to do that number with the w…" at bounding box center [1005, 593] width 558 height 43
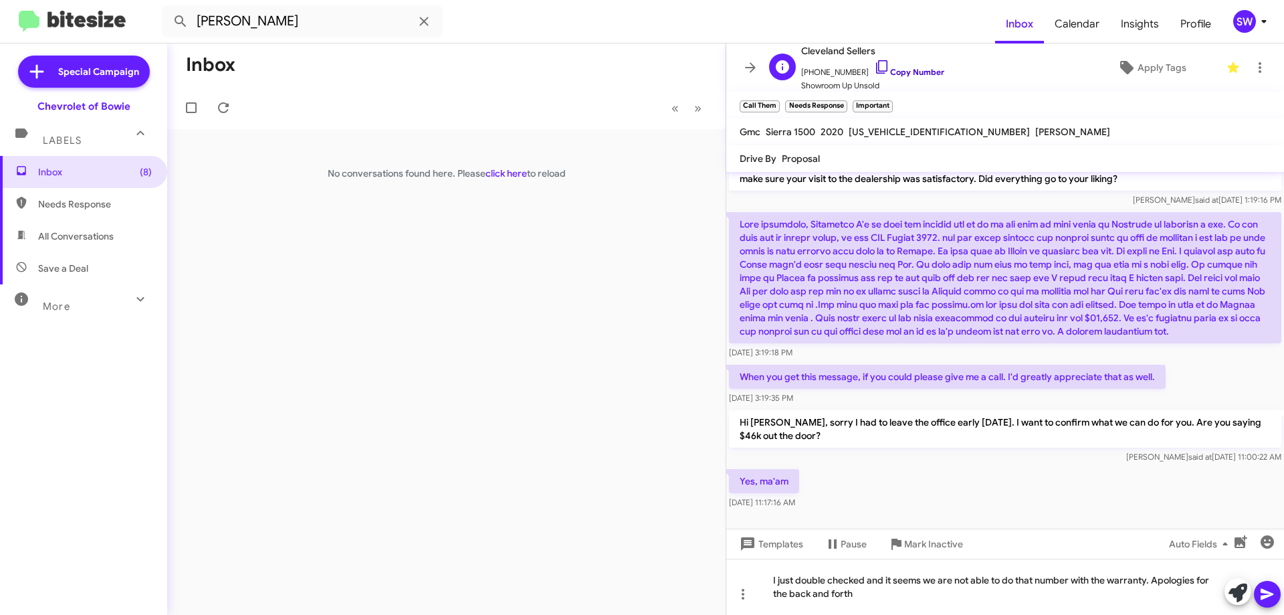
click at [876, 63] on icon at bounding box center [881, 66] width 11 height 13
click at [876, 61] on icon at bounding box center [881, 66] width 11 height 13
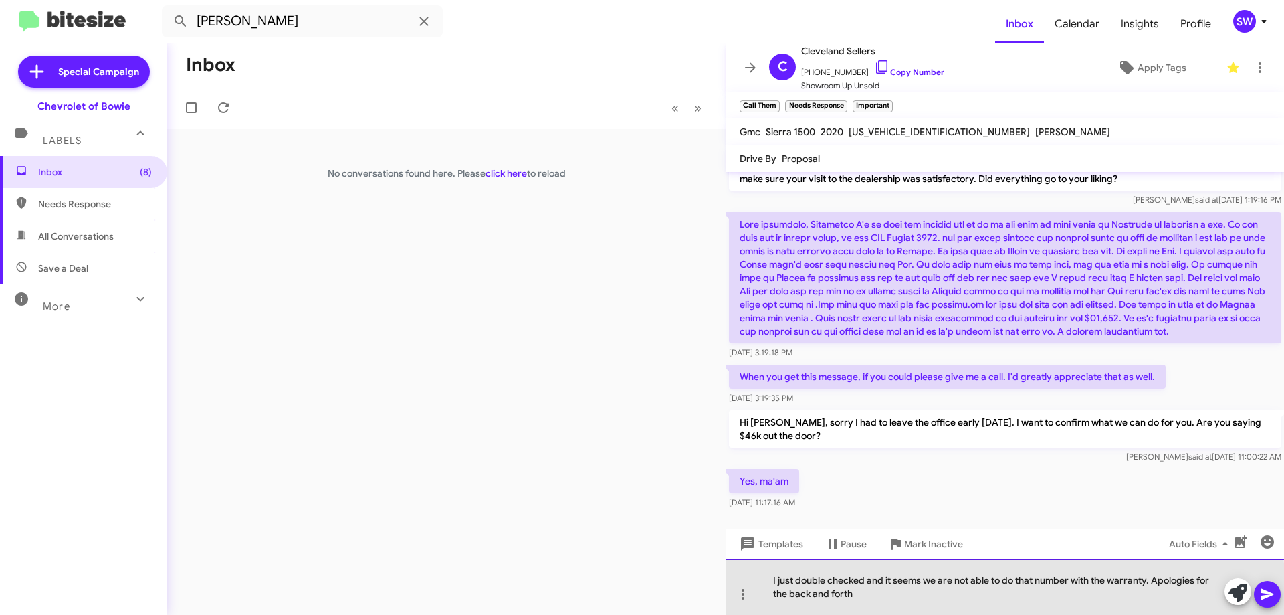
click at [881, 595] on div "I just double checked and it seems we are not able to do that number with the w…" at bounding box center [1005, 587] width 558 height 56
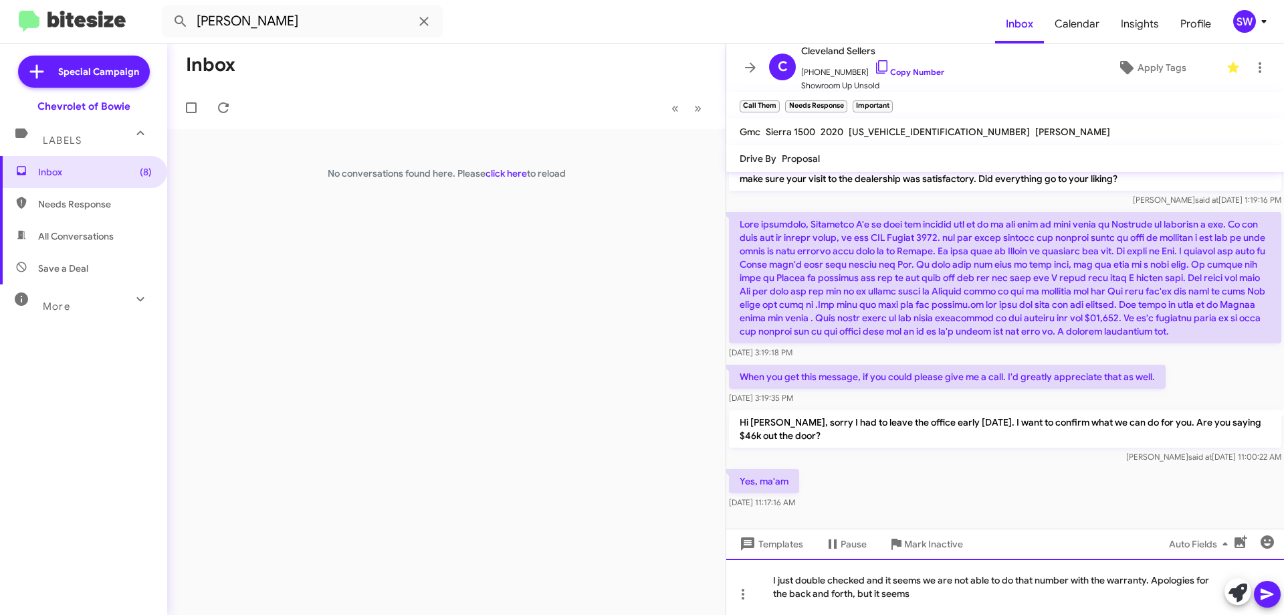
click at [959, 589] on div "I just double checked and it seems we are not able to do that number with the w…" at bounding box center [1005, 587] width 558 height 56
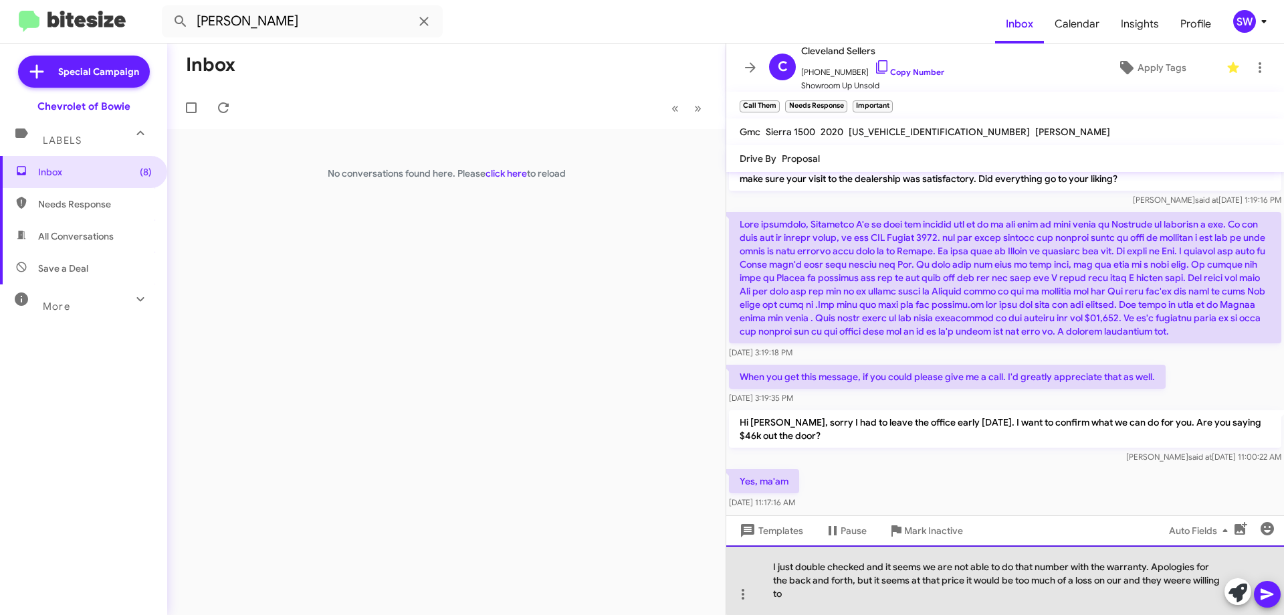
drag, startPoint x: 1156, startPoint y: 567, endPoint x: 1212, endPoint y: 599, distance: 65.0
click at [1186, 605] on div "I just double checked and it seems we are not able to do that number with the w…" at bounding box center [1005, 580] width 558 height 70
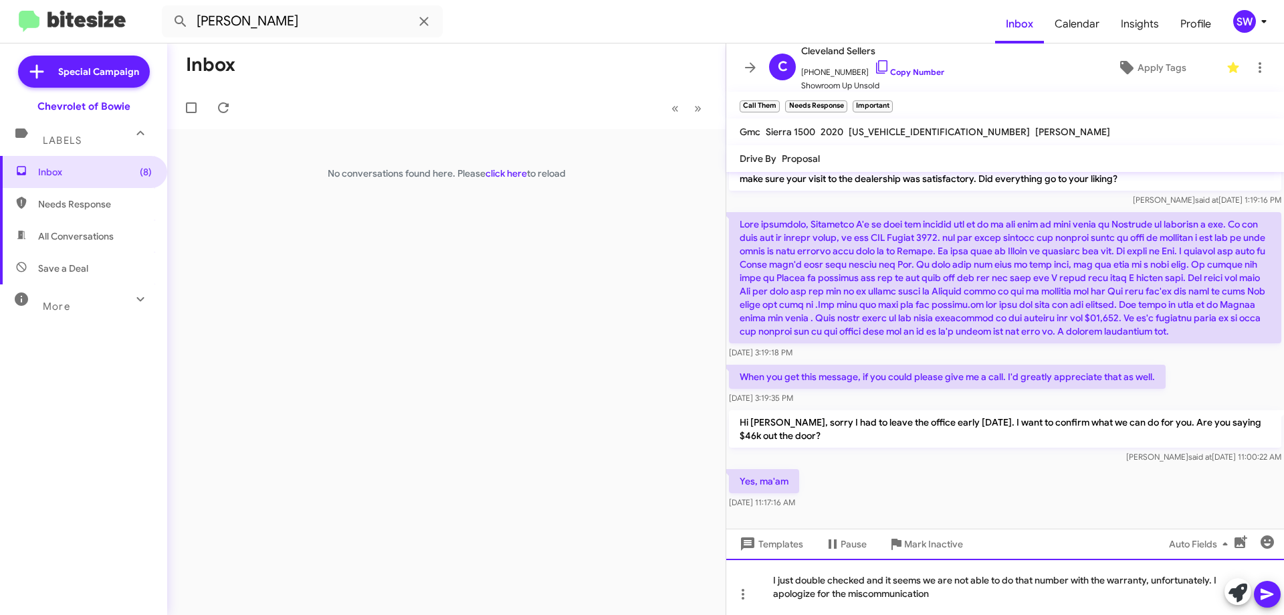
drag, startPoint x: 961, startPoint y: 597, endPoint x: 1010, endPoint y: 595, distance: 49.5
click at [961, 597] on div "I just double checked and it seems we are not able to do that number with the w…" at bounding box center [1005, 587] width 558 height 56
click at [1270, 595] on icon at bounding box center [1267, 594] width 13 height 11
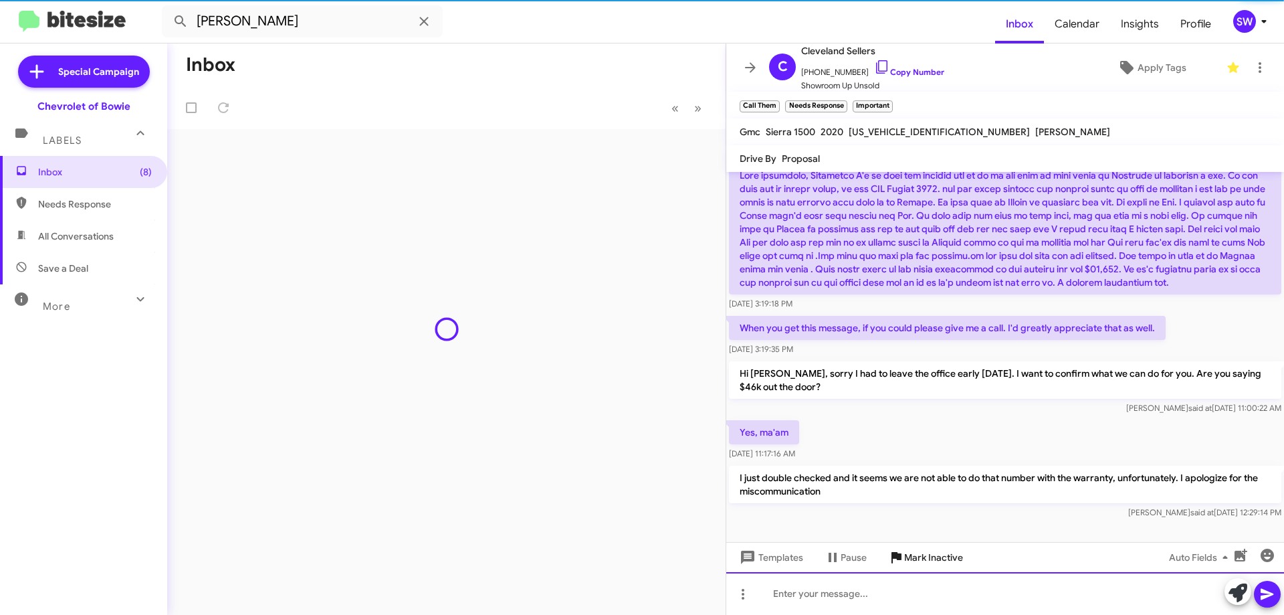
scroll to position [84, 0]
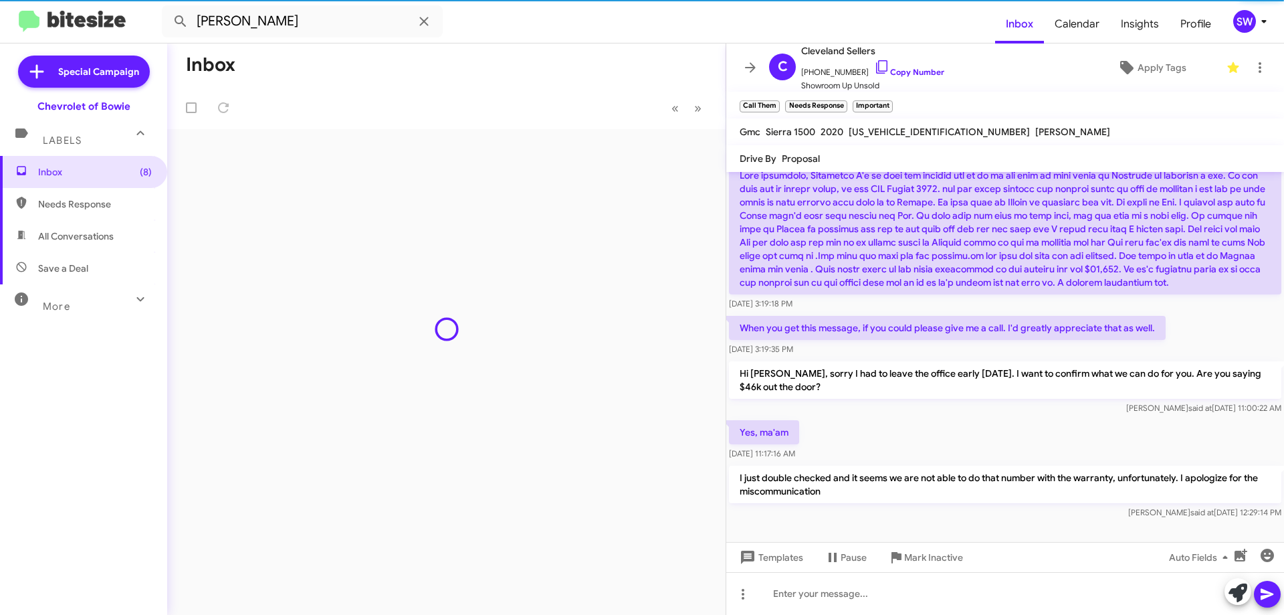
drag, startPoint x: 911, startPoint y: 554, endPoint x: 915, endPoint y: 565, distance: 12.1
click at [912, 555] on span "Mark Inactive" at bounding box center [933, 557] width 59 height 24
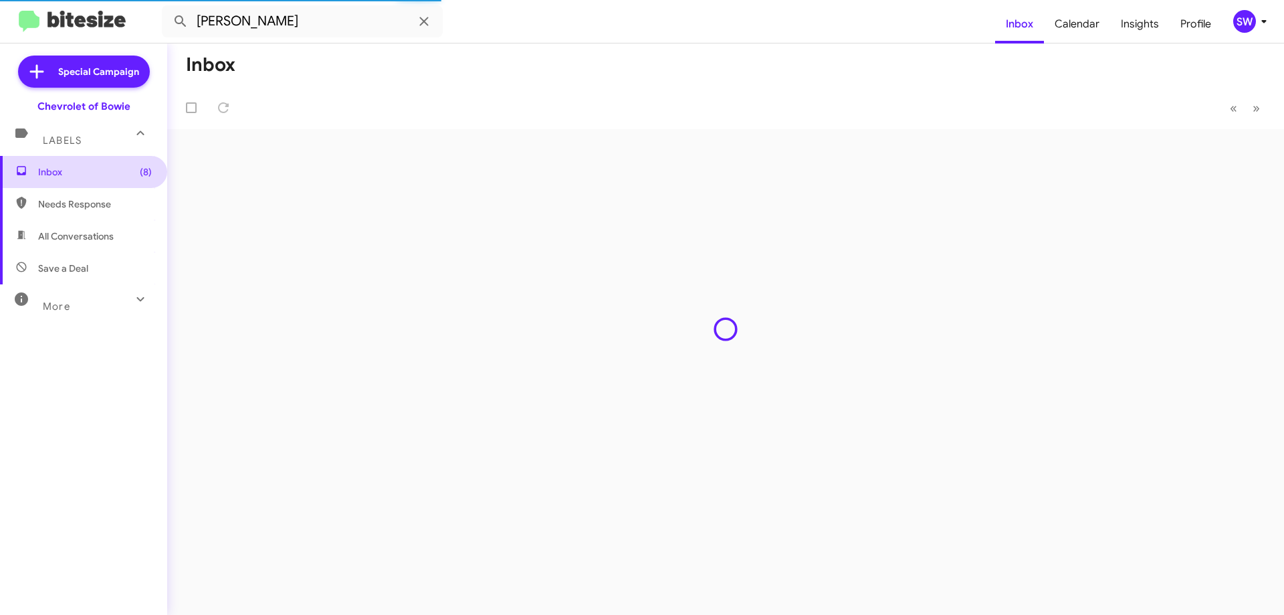
click at [40, 168] on span "Inbox (8)" at bounding box center [95, 171] width 114 height 13
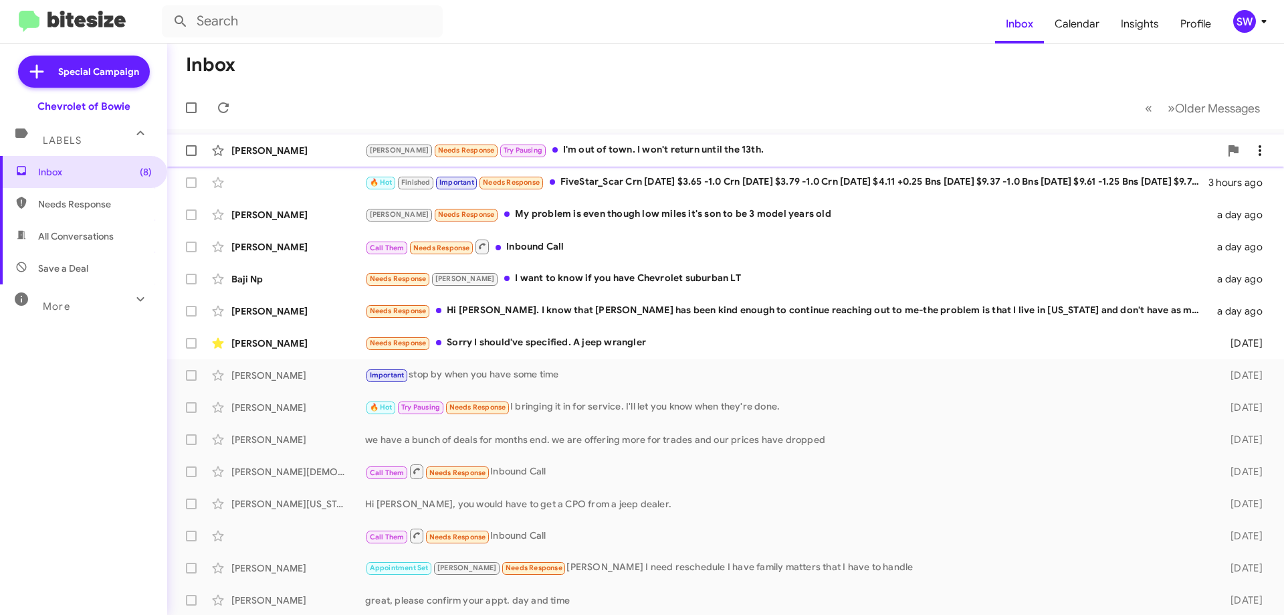
drag, startPoint x: 560, startPoint y: 152, endPoint x: 685, endPoint y: 153, distance: 125.1
click at [564, 150] on div "[PERSON_NAME] Needs Response Try Pausing I'm out of town. I won't return until …" at bounding box center [792, 149] width 855 height 15
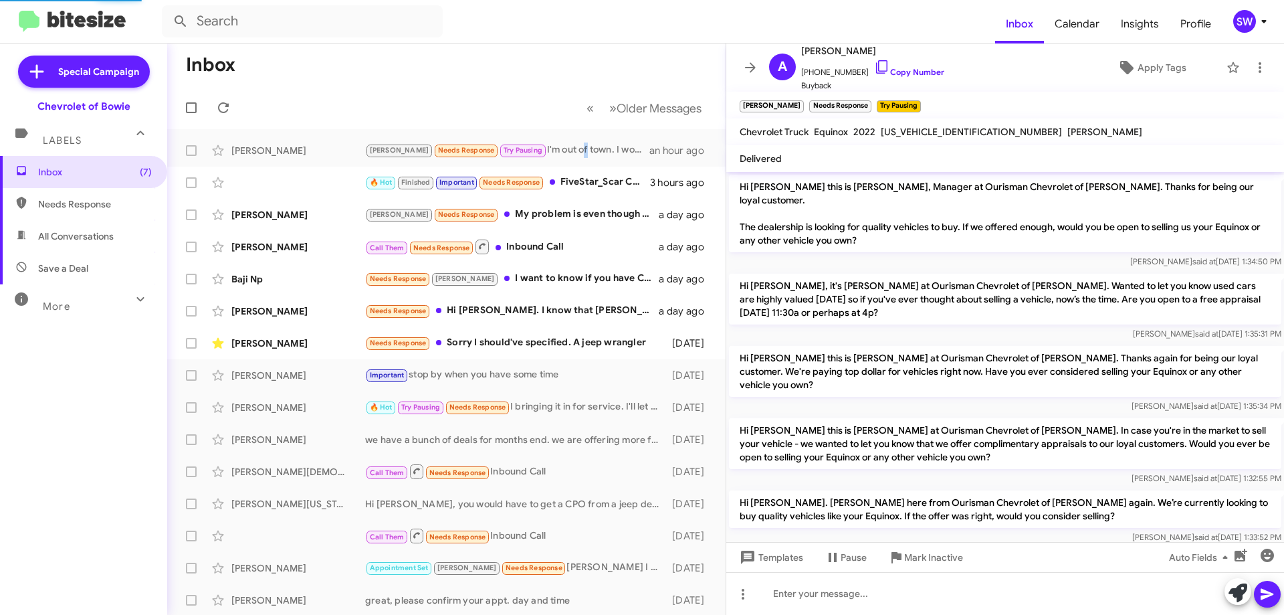
scroll to position [169, 0]
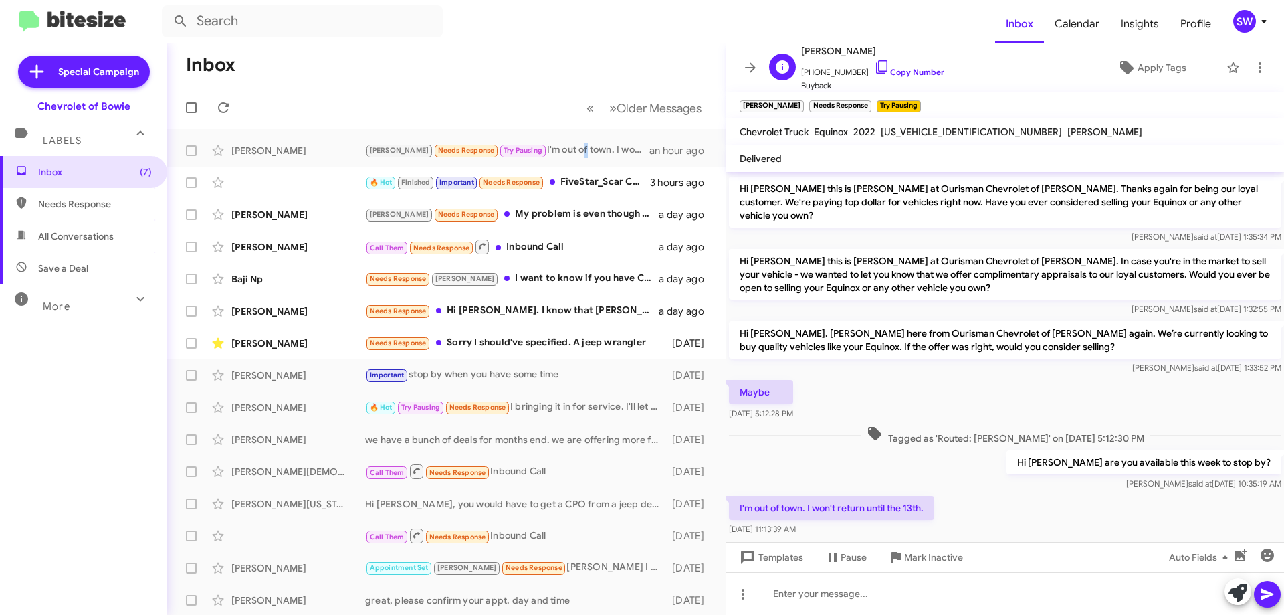
drag, startPoint x: 870, startPoint y: 68, endPoint x: 851, endPoint y: 82, distance: 24.3
click at [874, 66] on icon at bounding box center [882, 67] width 16 height 16
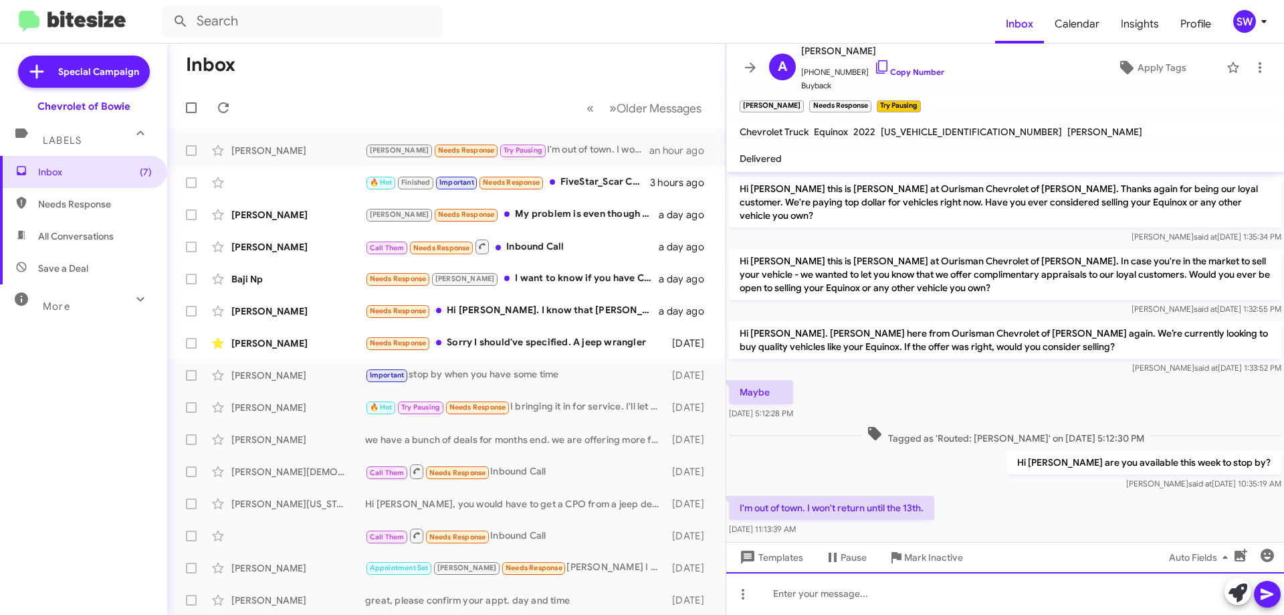
drag, startPoint x: 890, startPoint y: 596, endPoint x: 888, endPoint y: 614, distance: 18.2
click at [888, 597] on div at bounding box center [1005, 593] width 558 height 43
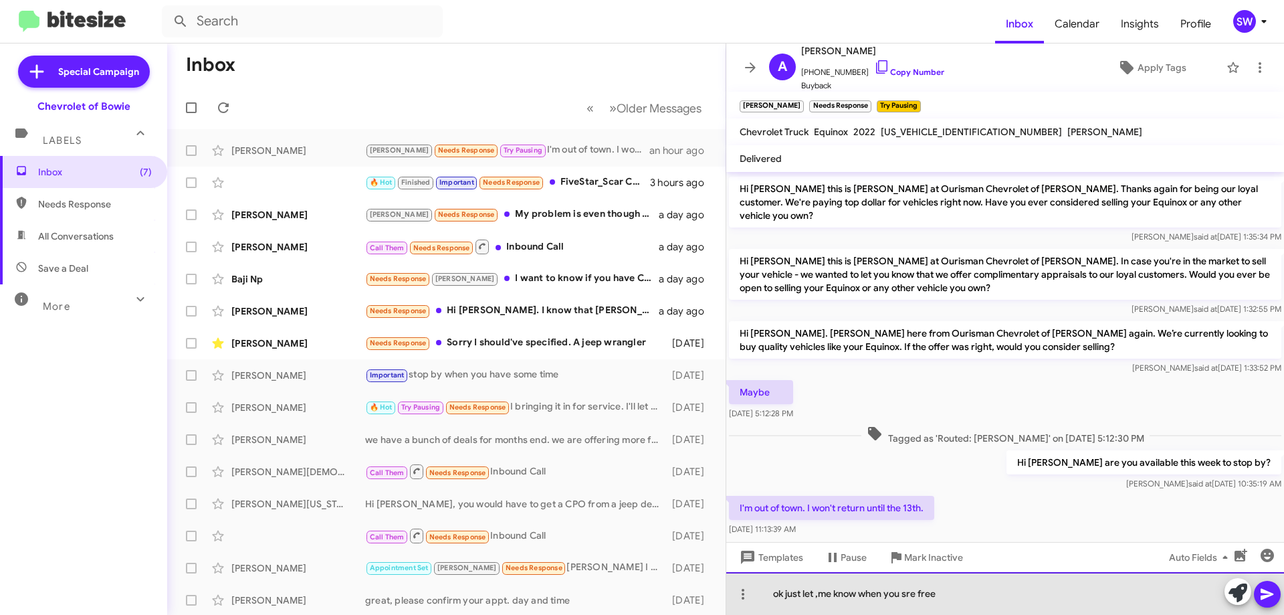
drag, startPoint x: 819, startPoint y: 588, endPoint x: 825, endPoint y: 607, distance: 19.9
click at [823, 599] on div "ok just let ,me know when you sre free" at bounding box center [1005, 593] width 558 height 43
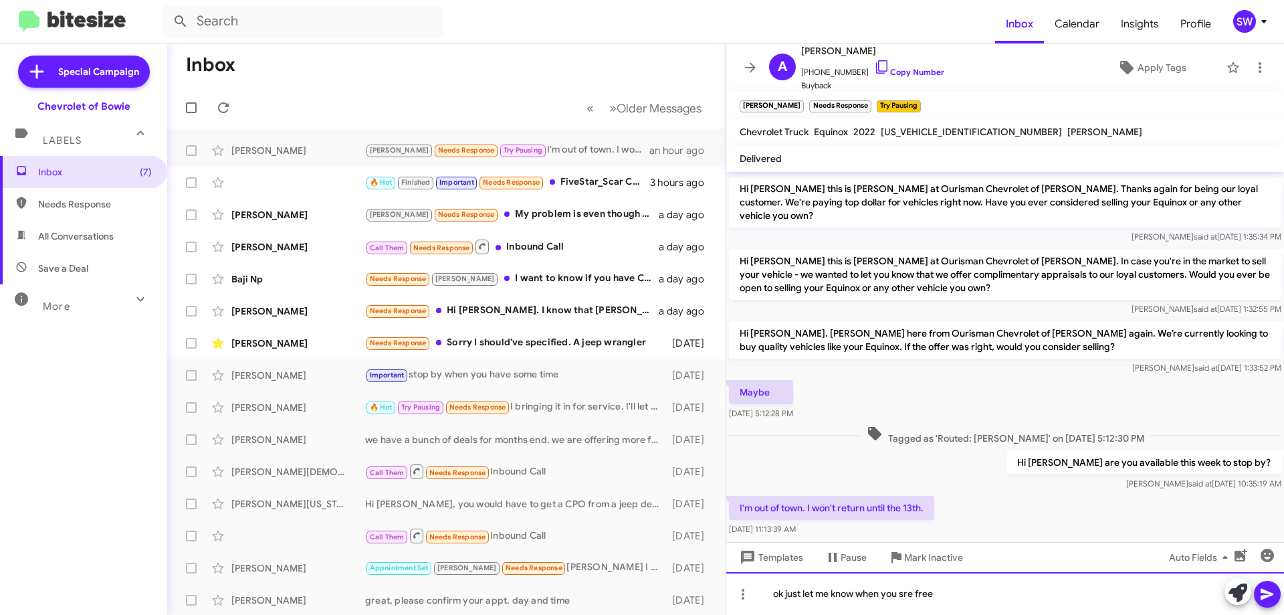
click at [908, 595] on div "ok just let me know when you sre free" at bounding box center [1005, 593] width 558 height 43
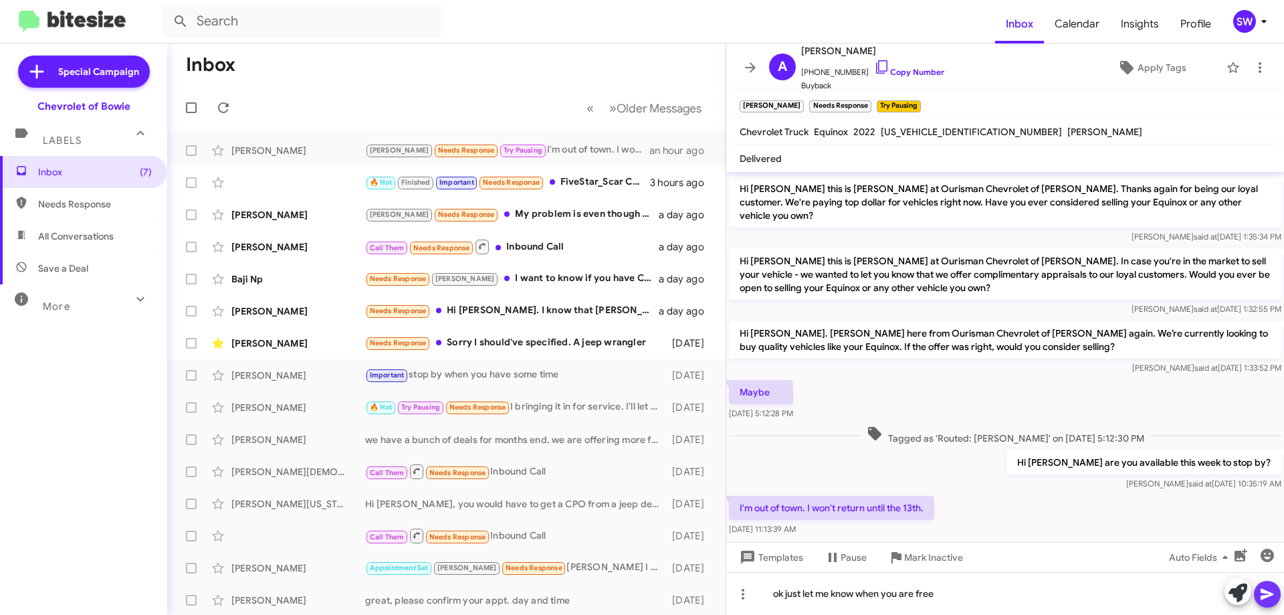
click at [1266, 593] on icon at bounding box center [1267, 594] width 13 height 11
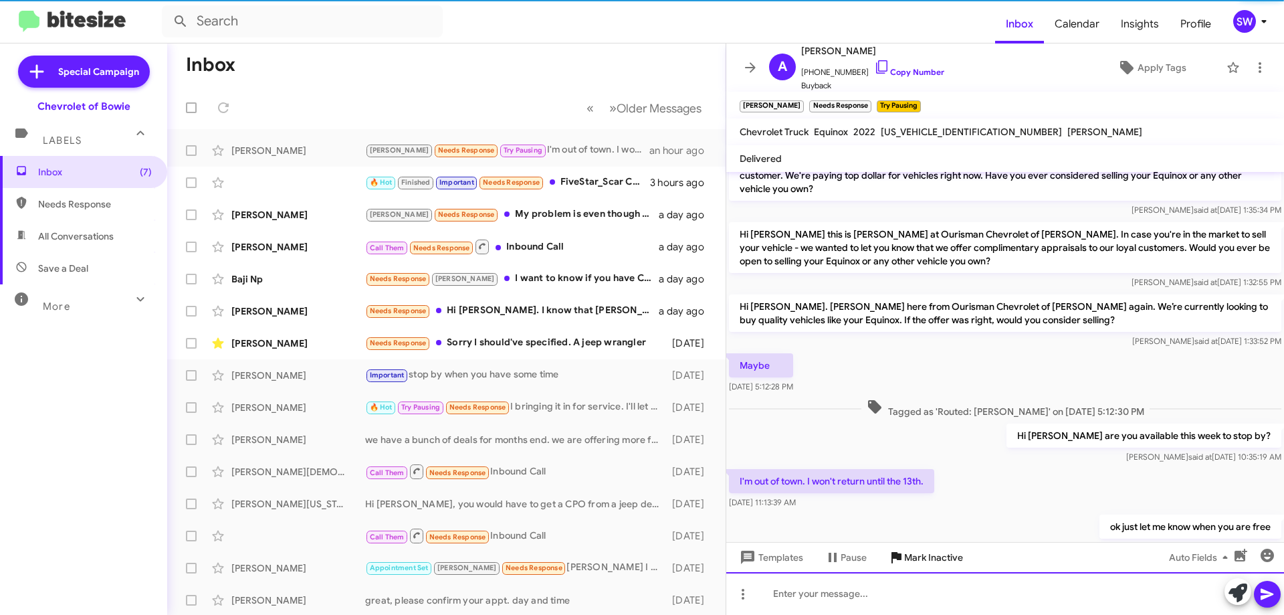
scroll to position [218, 0]
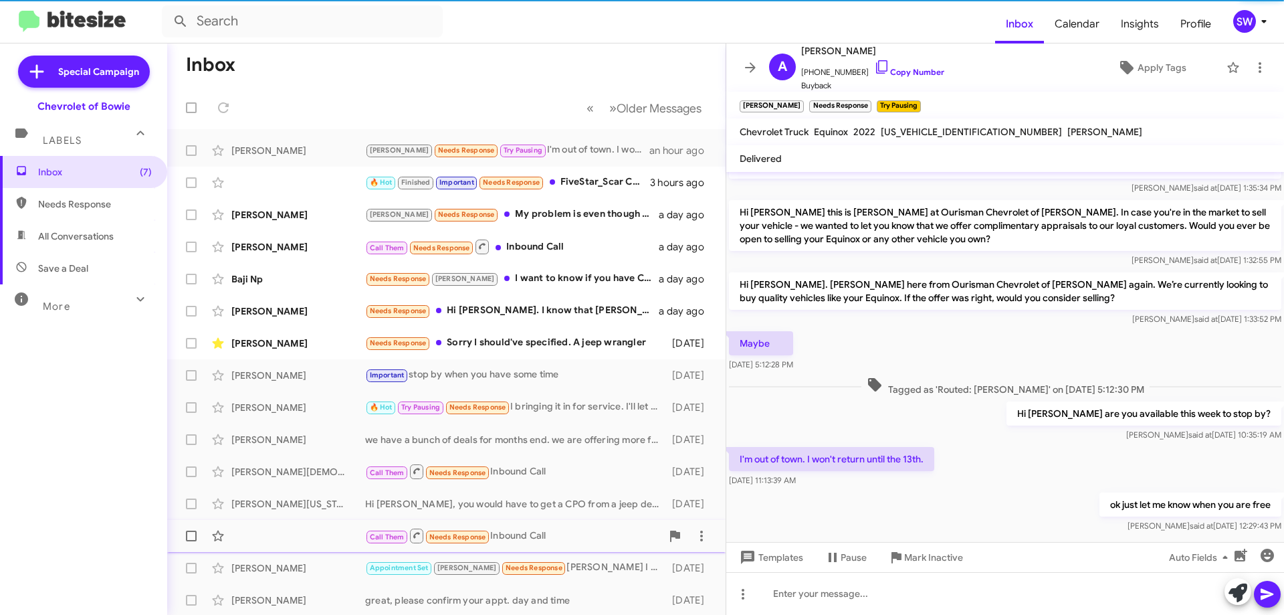
click at [942, 555] on span "Mark Inactive" at bounding box center [933, 557] width 59 height 24
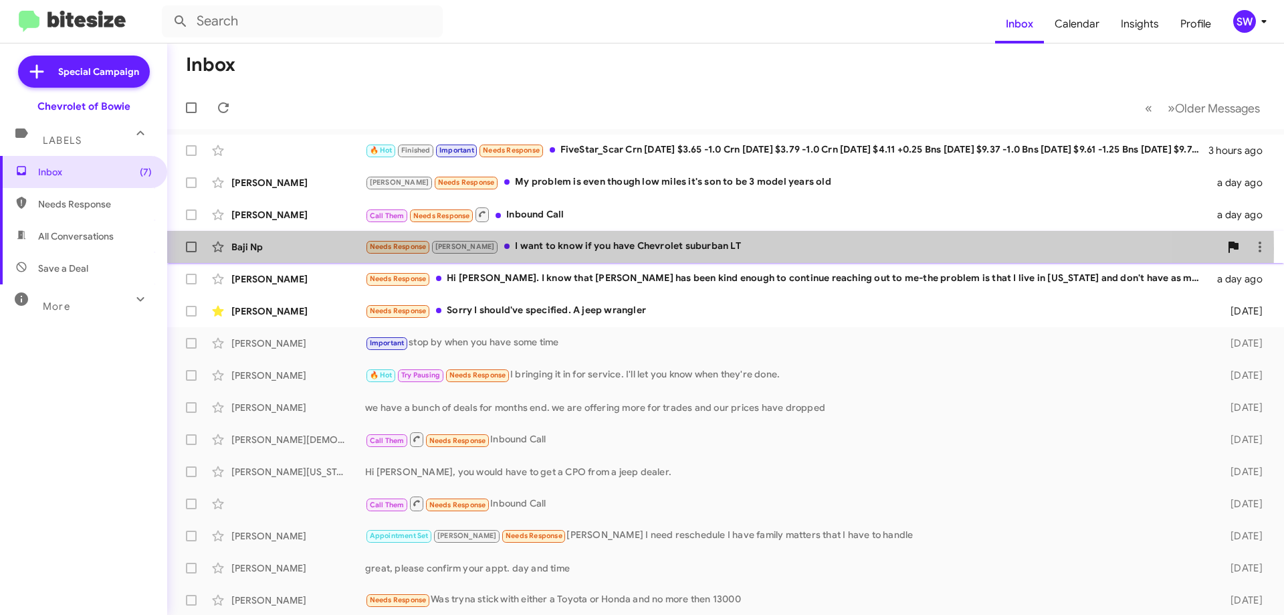
drag, startPoint x: 543, startPoint y: 249, endPoint x: 657, endPoint y: 242, distance: 113.9
click at [548, 245] on div "Needs Response [PERSON_NAME] I want to know if you have Chevrolet suburban LT" at bounding box center [792, 246] width 855 height 15
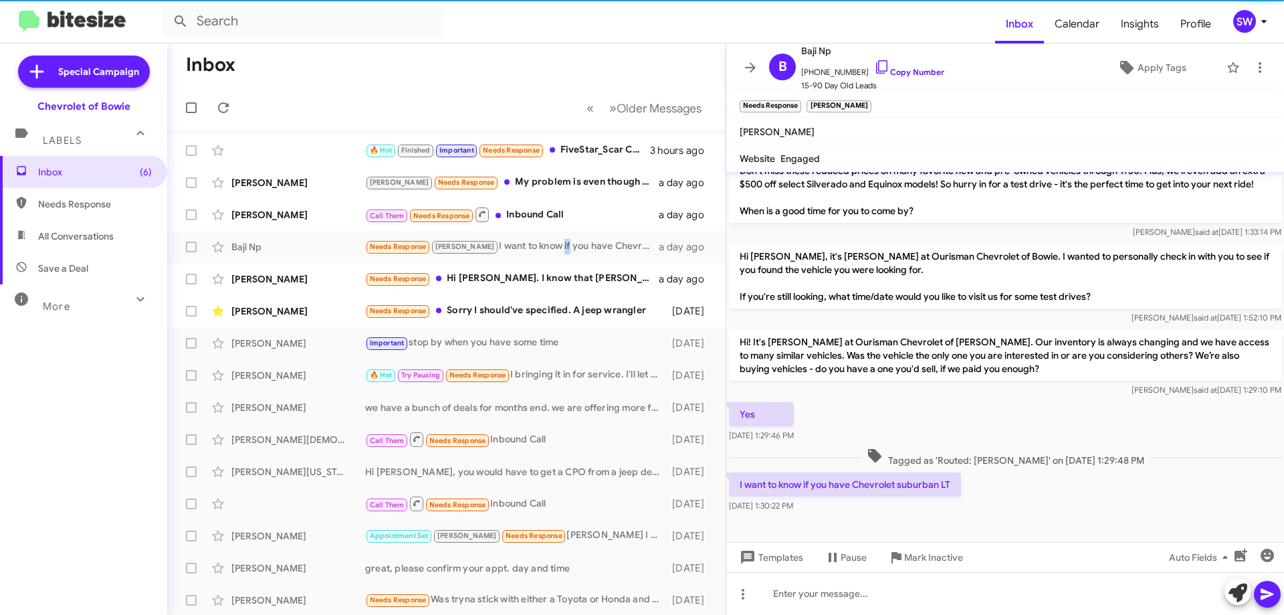
scroll to position [254, 0]
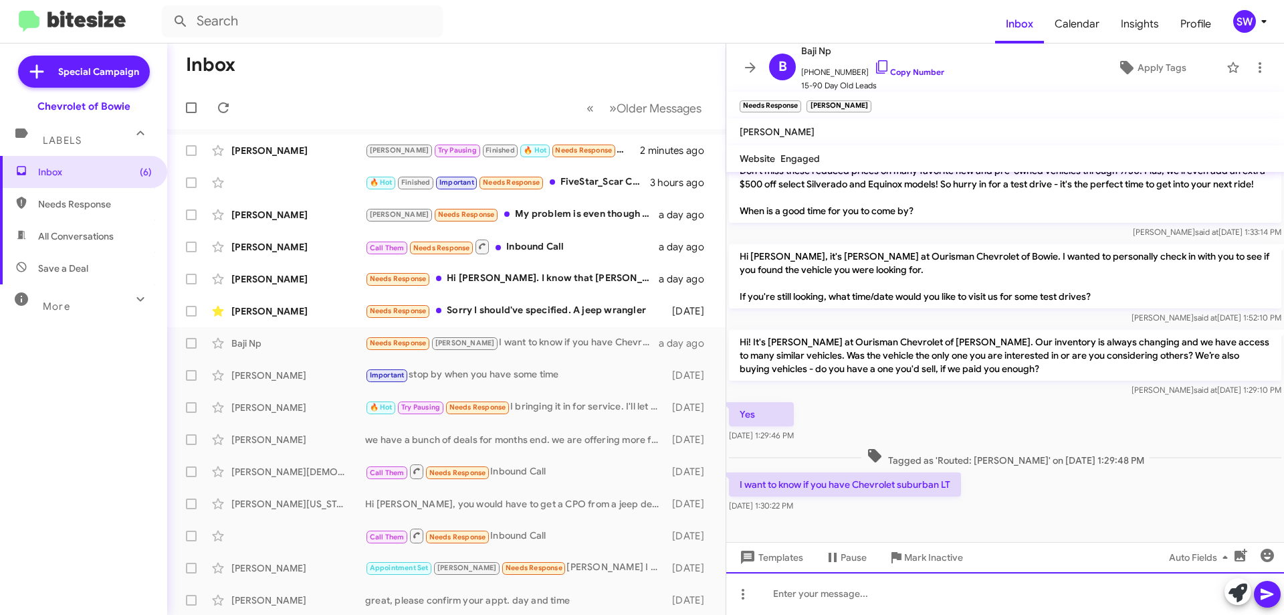
click at [892, 588] on div at bounding box center [1005, 593] width 558 height 43
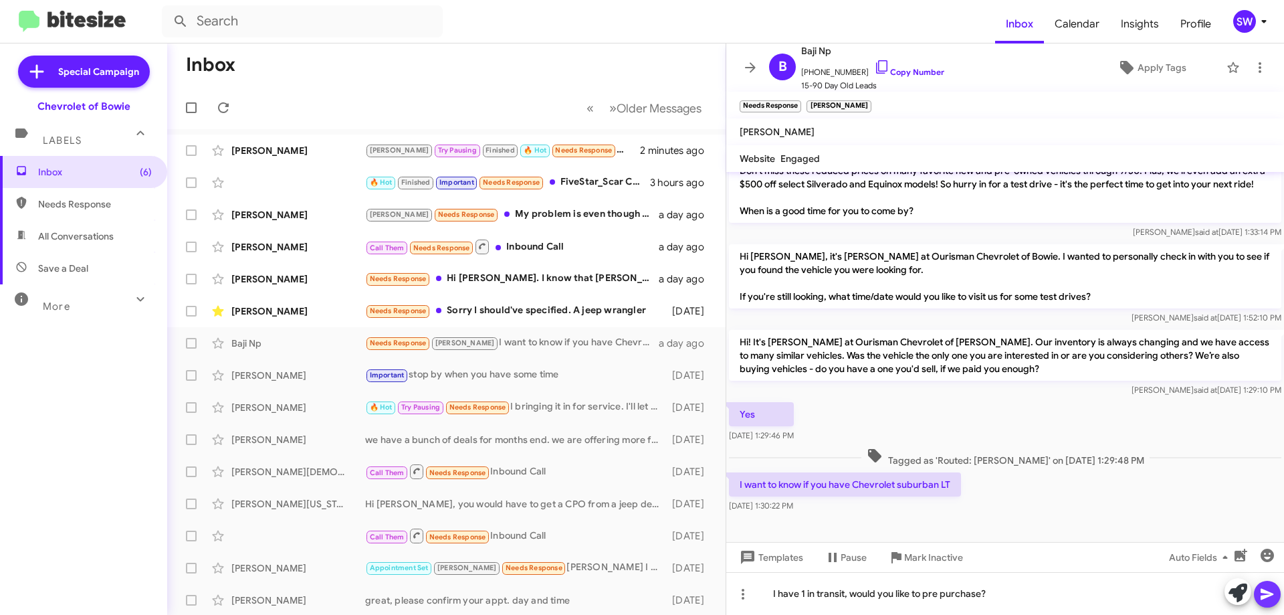
click at [1267, 593] on icon at bounding box center [1267, 594] width 13 height 11
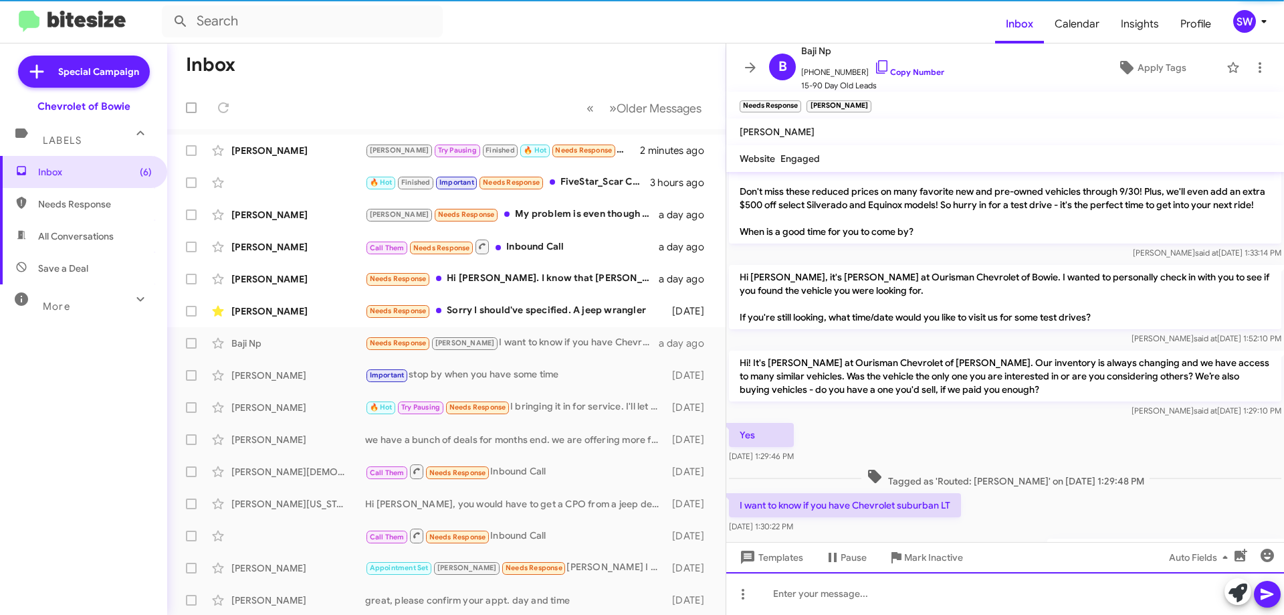
scroll to position [303, 0]
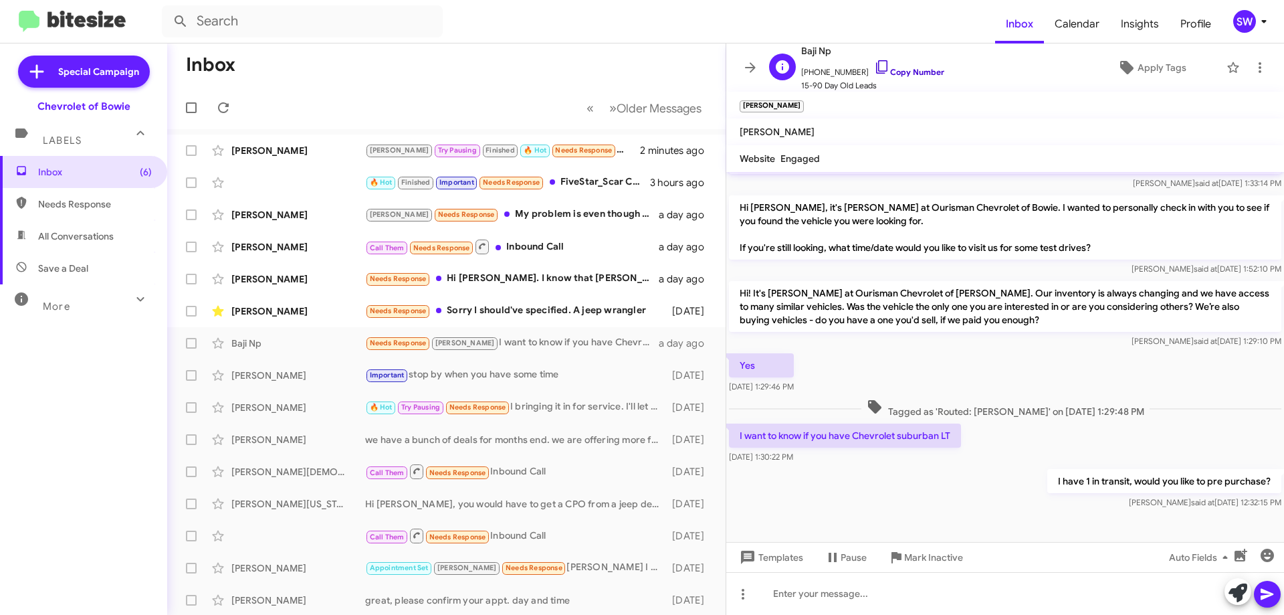
click at [870, 61] on div "Baji Np [PHONE_NUMBER] Copy Number 15-90 Day Old Leads" at bounding box center [872, 67] width 143 height 49
click at [874, 62] on icon at bounding box center [882, 67] width 16 height 16
copy div "[PHONE_NUMBER]"
click at [874, 69] on icon at bounding box center [882, 67] width 16 height 16
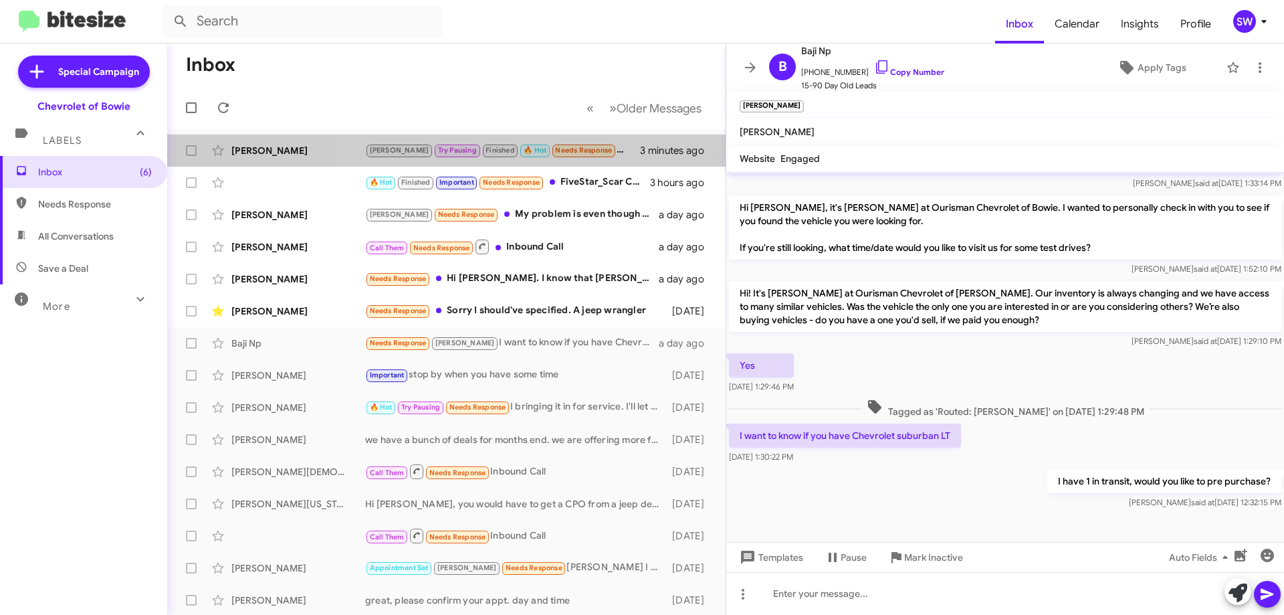
drag, startPoint x: 590, startPoint y: 146, endPoint x: 750, endPoint y: 249, distance: 190.5
click at [593, 146] on div "[PERSON_NAME] Pausing Finished 🔥 Hot Needs Response Okay." at bounding box center [502, 149] width 275 height 15
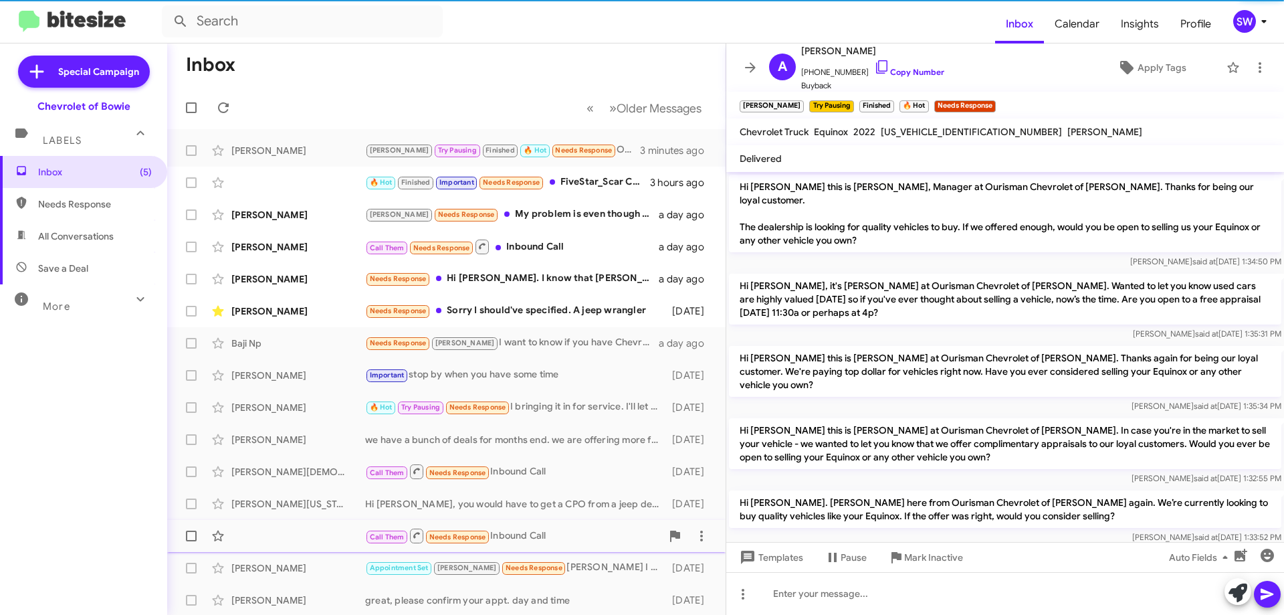
click at [923, 553] on span "Mark Inactive" at bounding box center [933, 557] width 59 height 24
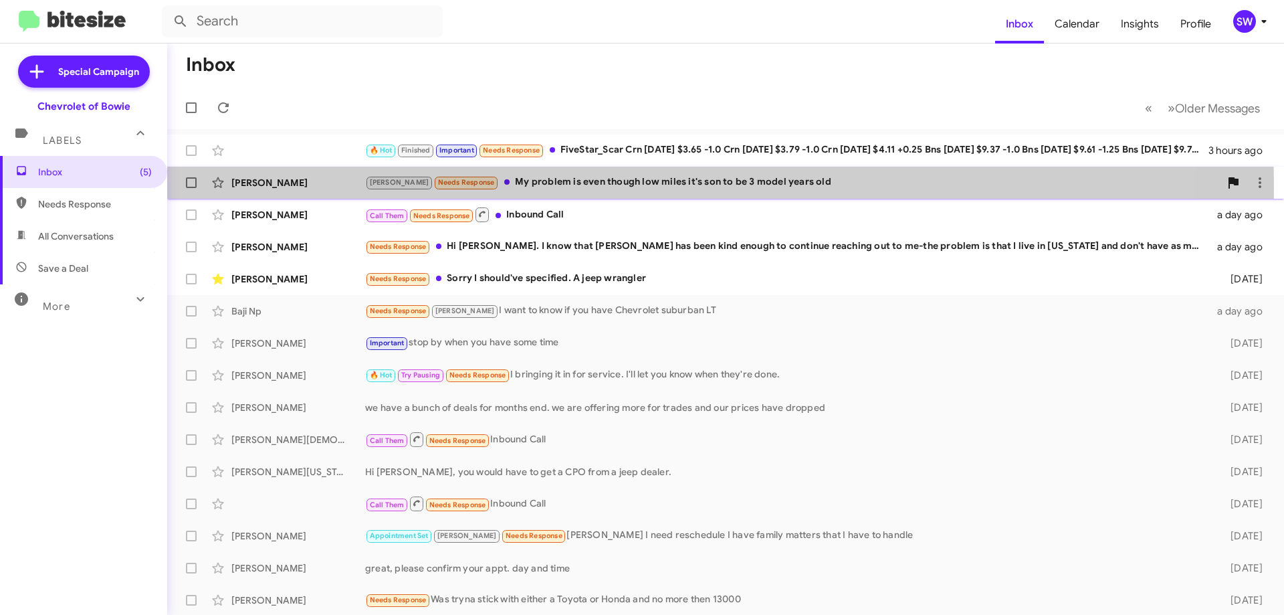
drag, startPoint x: 555, startPoint y: 185, endPoint x: 665, endPoint y: 181, distance: 109.8
click at [561, 185] on div "[PERSON_NAME] Needs Response My problem is even though low miles it's son to be…" at bounding box center [792, 182] width 855 height 15
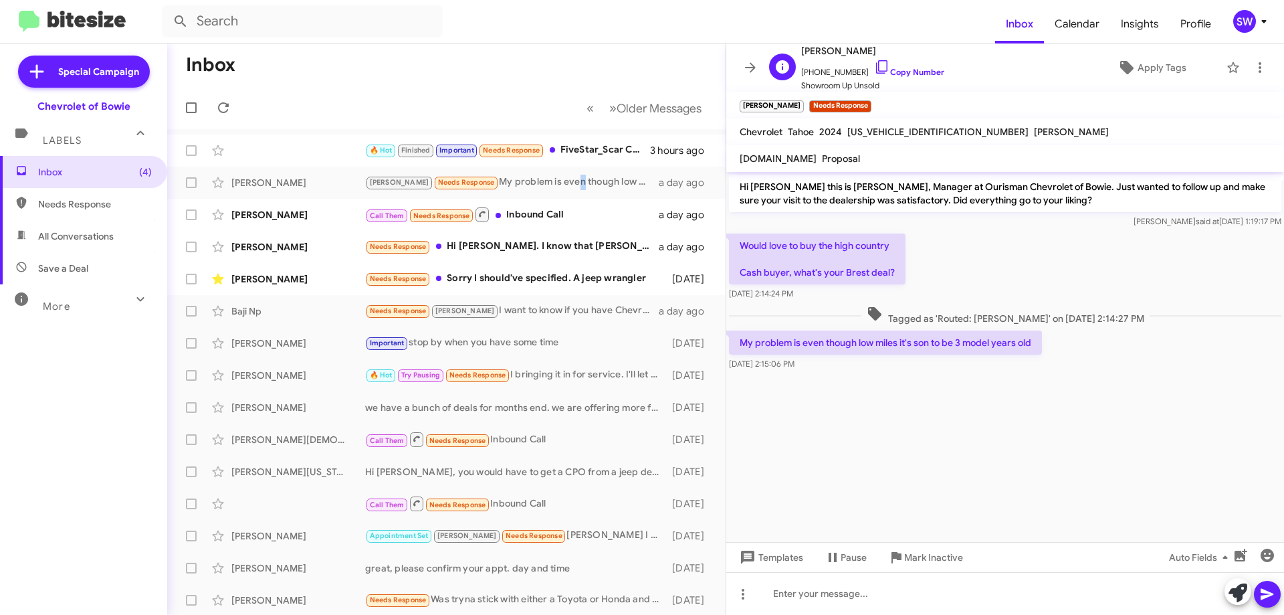
drag, startPoint x: 872, startPoint y: 65, endPoint x: 1041, endPoint y: 86, distance: 169.9
click at [874, 66] on icon at bounding box center [882, 67] width 16 height 16
click at [523, 277] on div "Needs Response Sorry I should've specified. A jeep wrangler" at bounding box center [513, 278] width 296 height 15
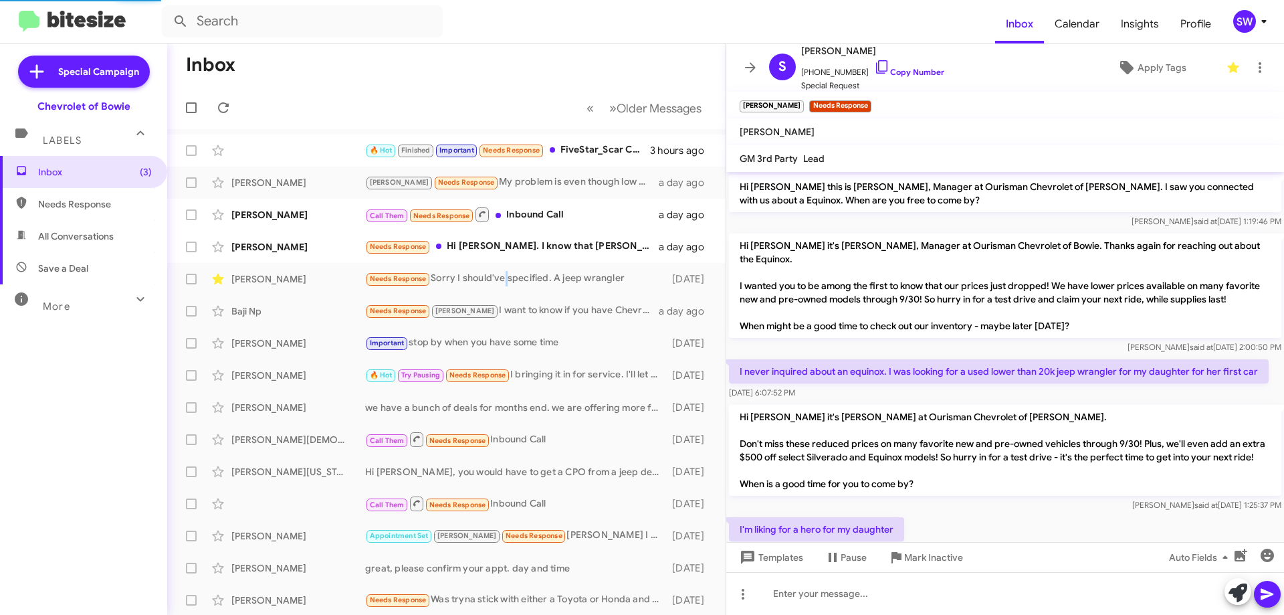
scroll to position [292, 0]
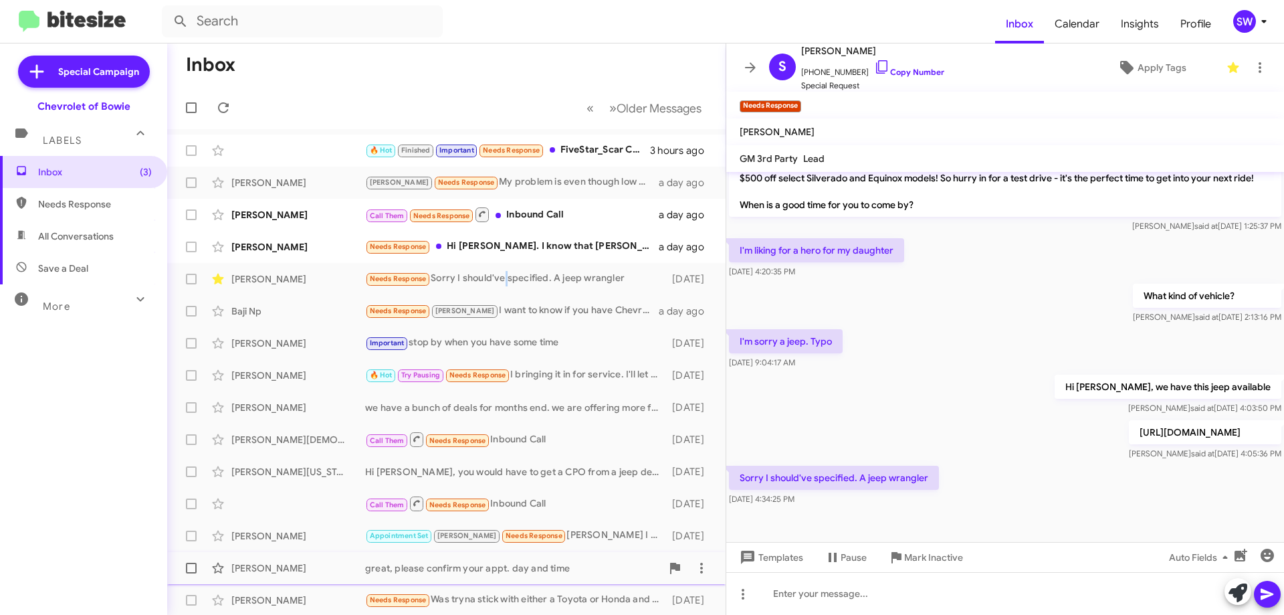
click at [920, 556] on span "Mark Inactive" at bounding box center [933, 557] width 59 height 24
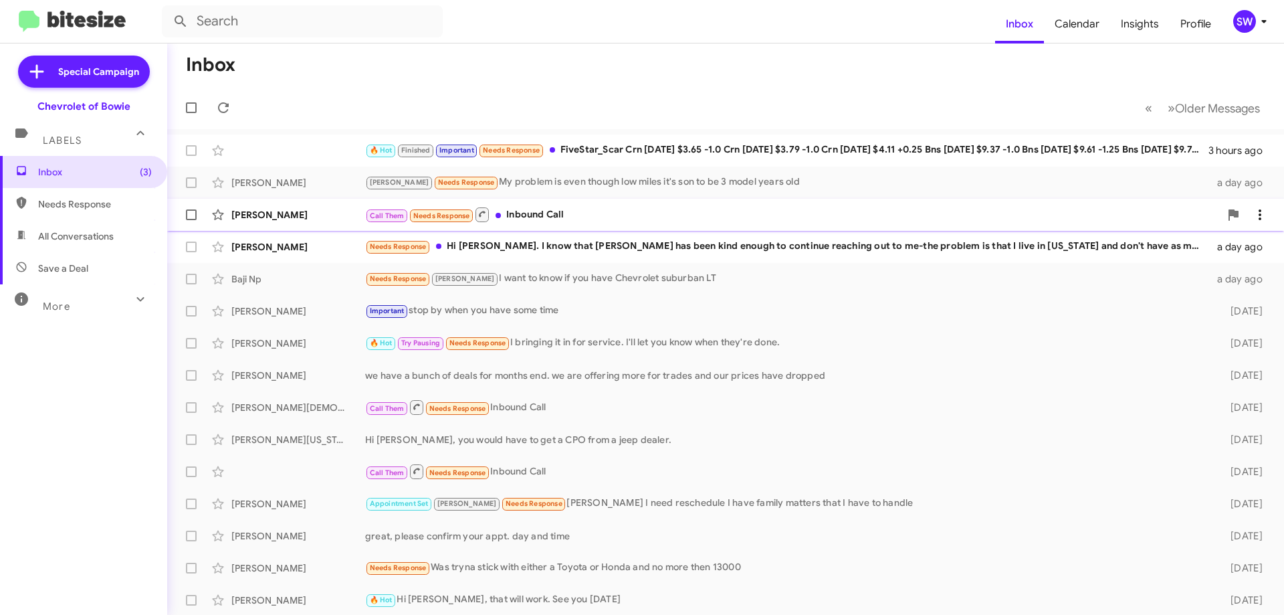
drag, startPoint x: 538, startPoint y: 249, endPoint x: 700, endPoint y: 223, distance: 163.2
click at [548, 239] on div "Needs Response Hi [PERSON_NAME]. I know that [PERSON_NAME] has been kind enough…" at bounding box center [787, 246] width 844 height 15
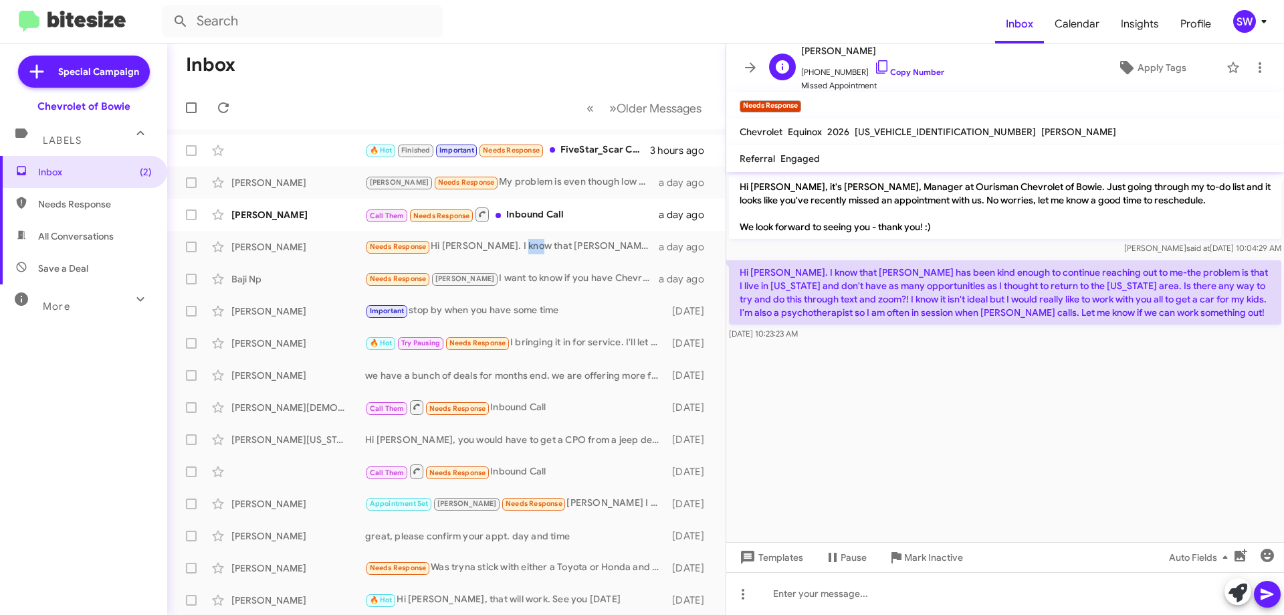
drag, startPoint x: 870, startPoint y: 66, endPoint x: 902, endPoint y: 79, distance: 35.4
click at [874, 66] on icon at bounding box center [882, 67] width 16 height 16
drag, startPoint x: 740, startPoint y: 270, endPoint x: 1124, endPoint y: 298, distance: 385.0
click at [1208, 323] on p "Hi [PERSON_NAME]. I know that [PERSON_NAME] has been kind enough to continue re…" at bounding box center [1005, 292] width 552 height 64
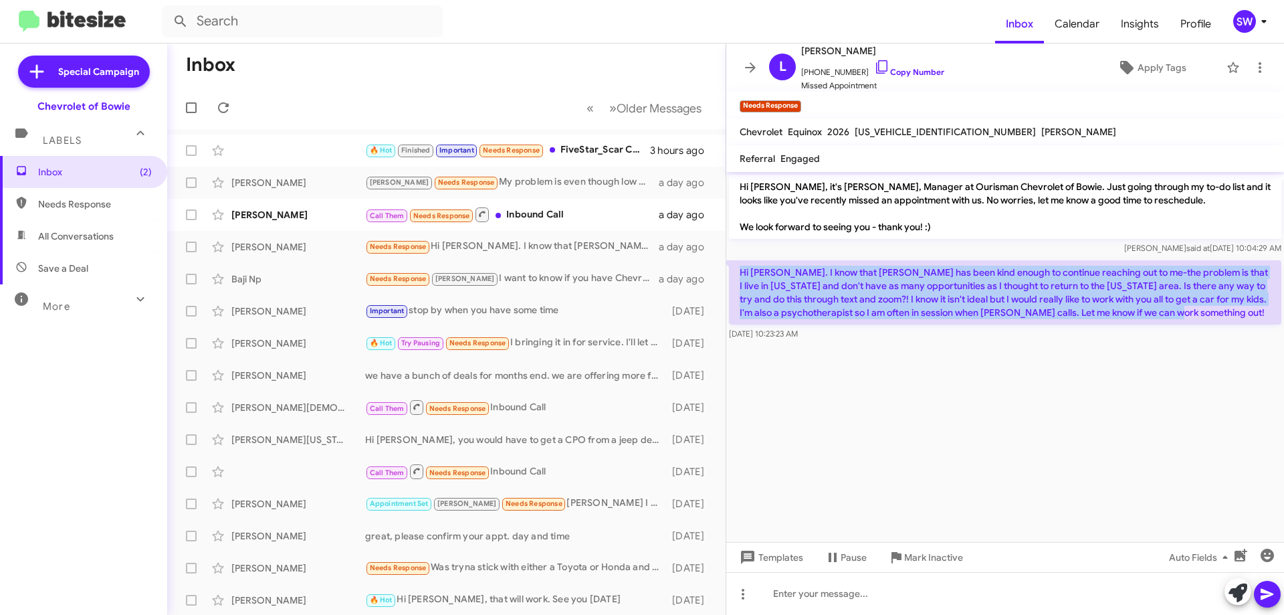
copy p "Hi [PERSON_NAME]. I know that [PERSON_NAME] has been kind enough to continue re…"
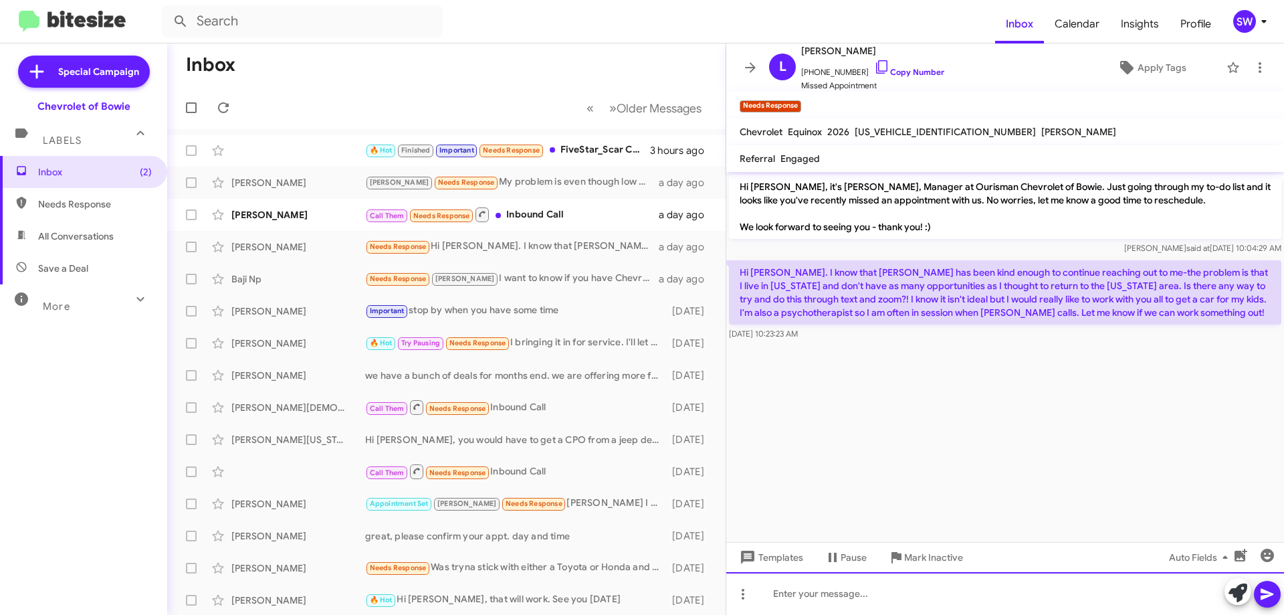
click at [851, 587] on div at bounding box center [1005, 593] width 558 height 43
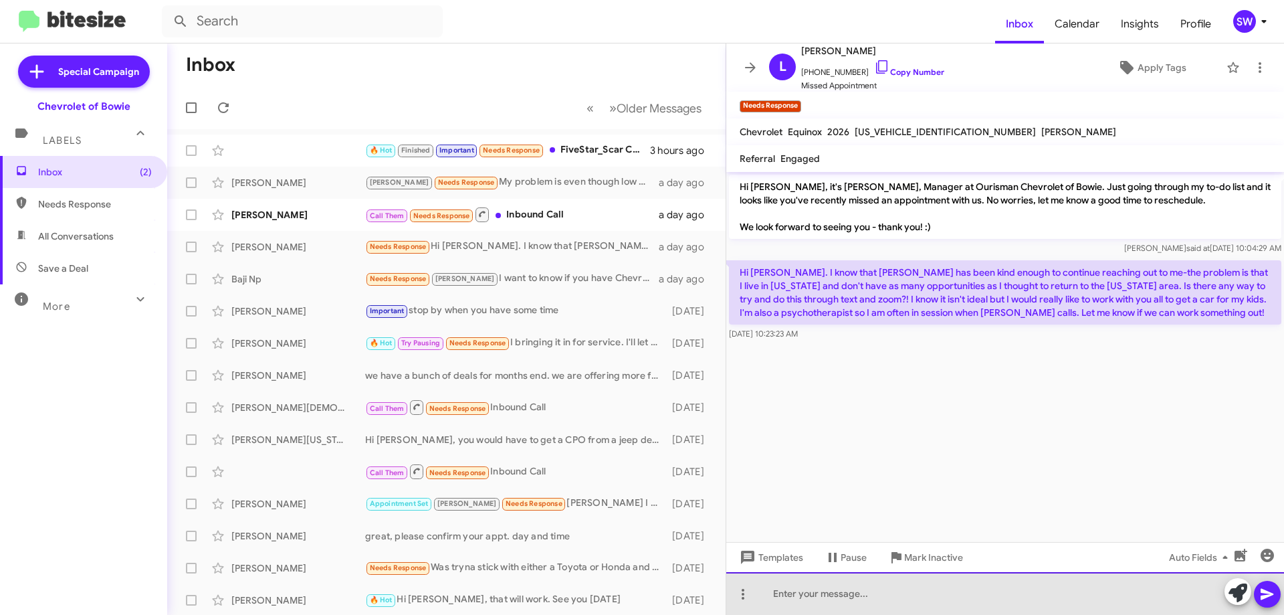
drag, startPoint x: 853, startPoint y: 583, endPoint x: 839, endPoint y: 607, distance: 28.2
click at [853, 585] on div at bounding box center [1005, 593] width 558 height 43
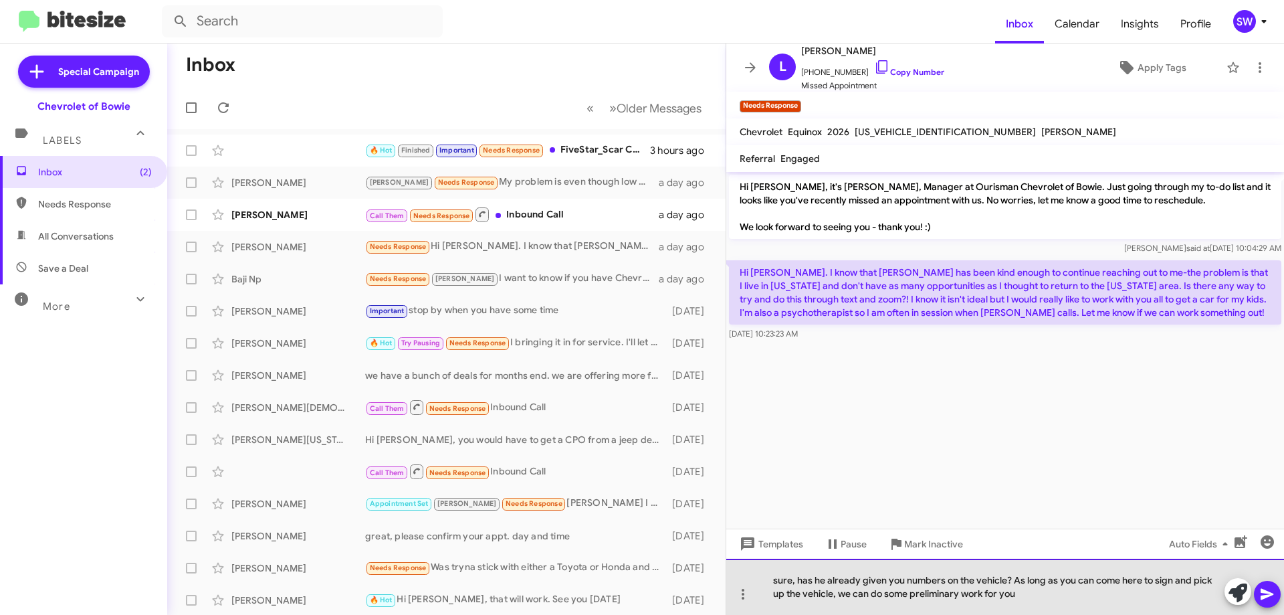
drag, startPoint x: 1104, startPoint y: 596, endPoint x: 1120, endPoint y: 594, distance: 16.2
click at [1104, 596] on div "sure, has he already given you numbers on the vehicle? As long as you can come …" at bounding box center [1005, 587] width 558 height 56
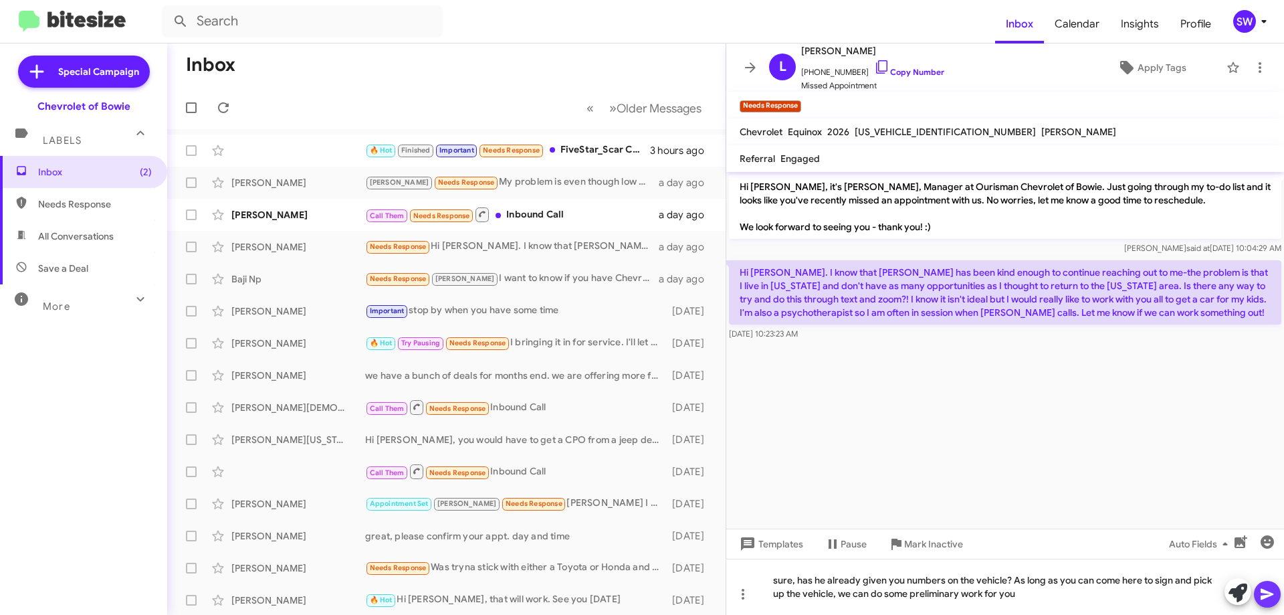
click at [1263, 597] on button at bounding box center [1267, 594] width 27 height 27
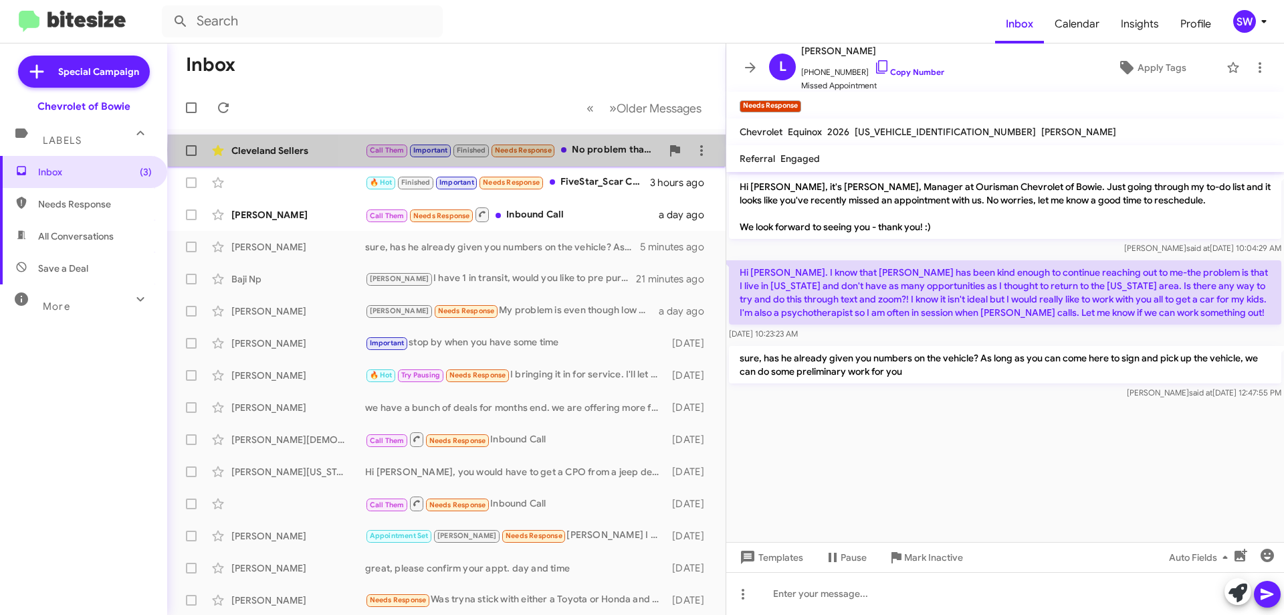
drag, startPoint x: 593, startPoint y: 150, endPoint x: 615, endPoint y: 153, distance: 22.9
click at [593, 150] on div "Call Them Important Finished Needs Response No problem thanks for your time" at bounding box center [513, 149] width 296 height 15
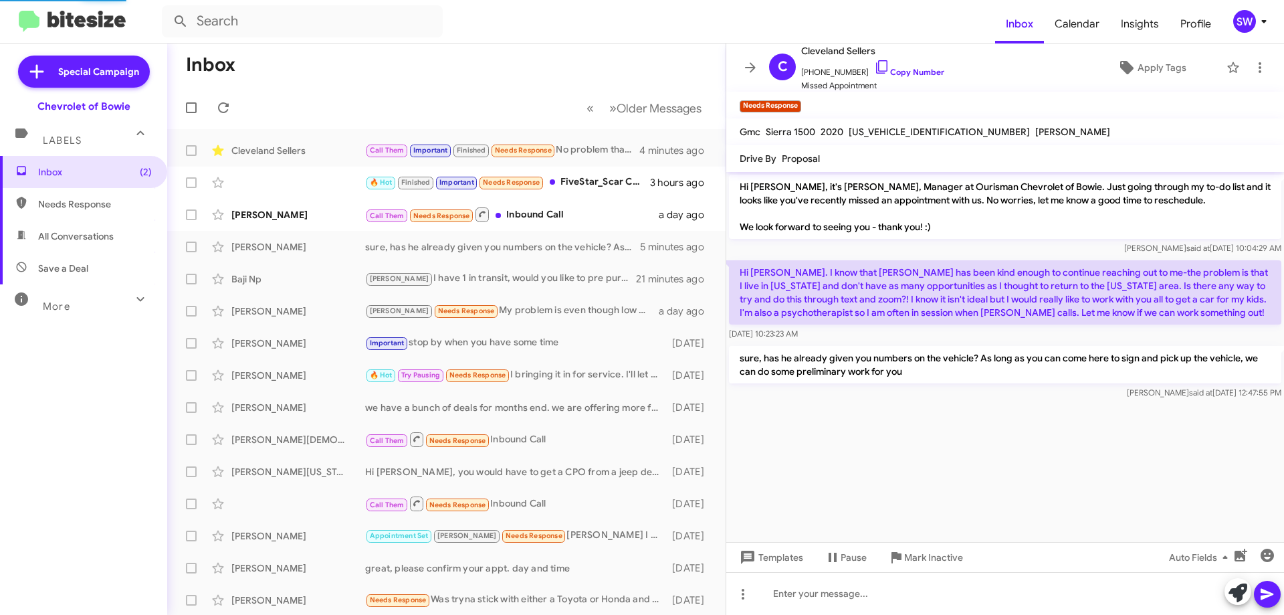
scroll to position [161, 0]
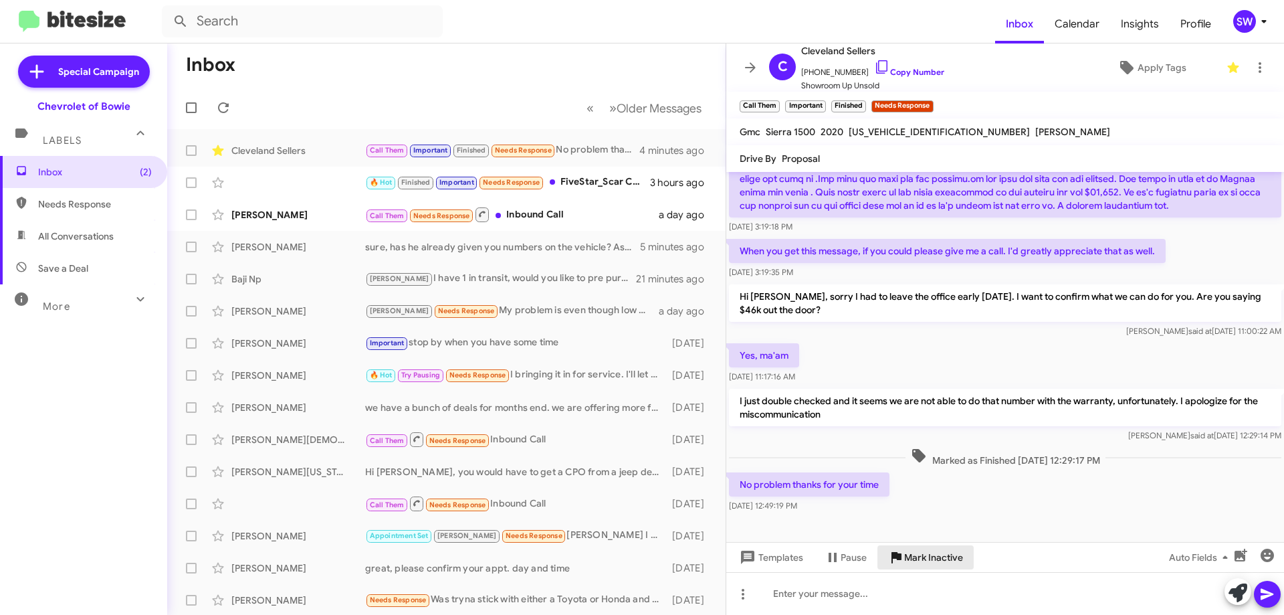
drag, startPoint x: 913, startPoint y: 555, endPoint x: 973, endPoint y: 546, distance: 60.2
click at [915, 555] on span "Mark Inactive" at bounding box center [933, 557] width 59 height 24
